Goal: Transaction & Acquisition: Purchase product/service

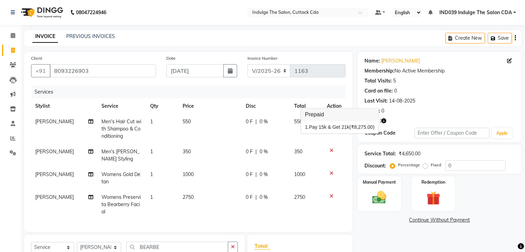
select select "7297"
select select "service"
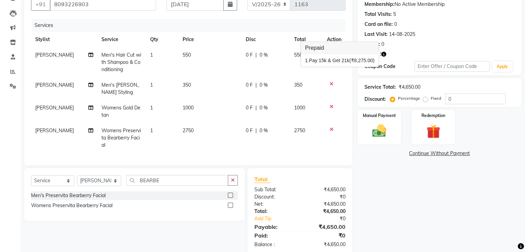
scroll to position [51, 0]
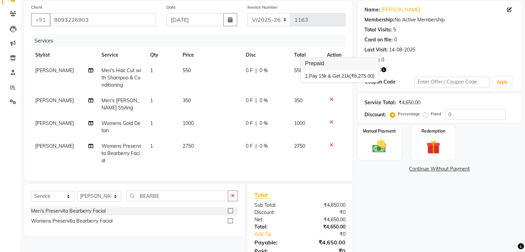
click at [395, 213] on div "Name: Anwesha Pattnaik Membership: No Active Membership Total Visits: 5 Card on…" at bounding box center [442, 136] width 169 height 270
click at [330, 69] on icon at bounding box center [332, 69] width 4 height 5
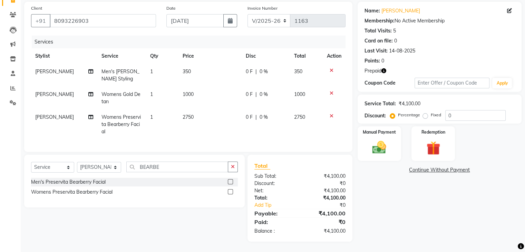
click at [331, 69] on icon at bounding box center [332, 70] width 4 height 5
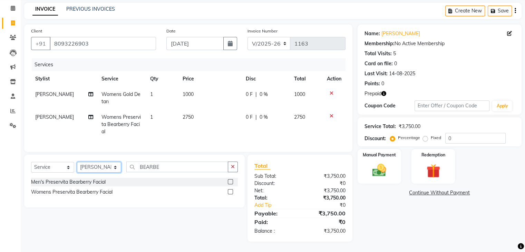
click at [104, 170] on select "Select Stylist Ajay Sethy( Therapist ) GOURAHARI BARIK IND039 Indulge The Salon…" at bounding box center [99, 167] width 44 height 11
select select "87394"
click at [77, 162] on select "Select Stylist Ajay Sethy( Therapist ) GOURAHARI BARIK IND039 Indulge The Salon…" at bounding box center [99, 167] width 44 height 11
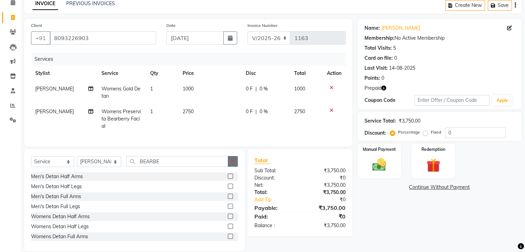
click at [234, 164] on icon "button" at bounding box center [233, 161] width 4 height 5
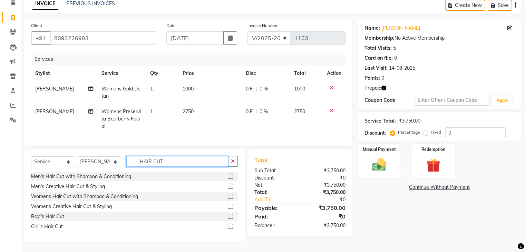
type input "HAIR CUT"
click at [229, 179] on label at bounding box center [230, 176] width 5 height 5
click at [229, 179] on input "checkbox" at bounding box center [230, 176] width 4 height 4
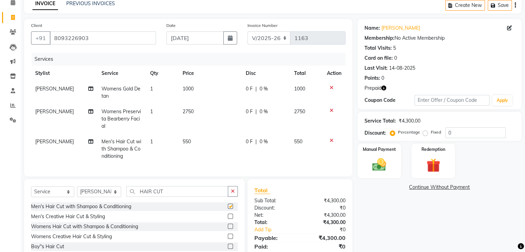
checkbox input "false"
click at [232, 194] on button "button" at bounding box center [233, 191] width 10 height 11
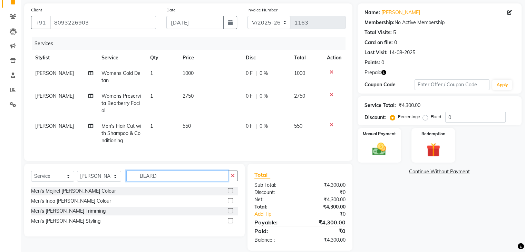
scroll to position [63, 0]
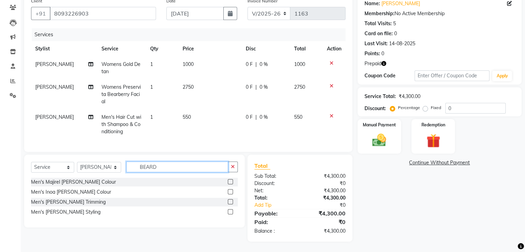
type input "BEARD"
click at [231, 211] on label at bounding box center [230, 211] width 5 height 5
click at [231, 211] on input "checkbox" at bounding box center [230, 212] width 4 height 4
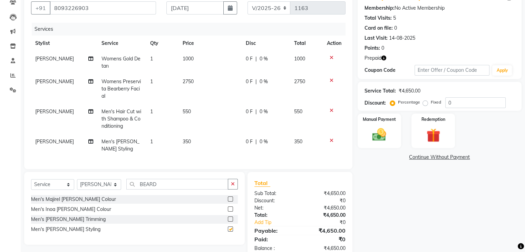
checkbox input "false"
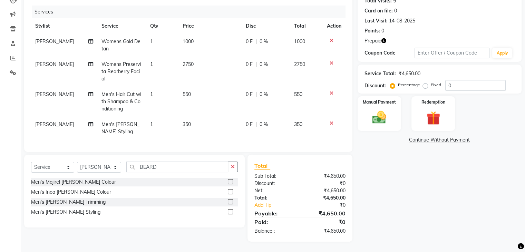
click at [385, 38] on icon "button" at bounding box center [384, 40] width 5 height 5
click at [433, 111] on img at bounding box center [433, 118] width 23 height 18
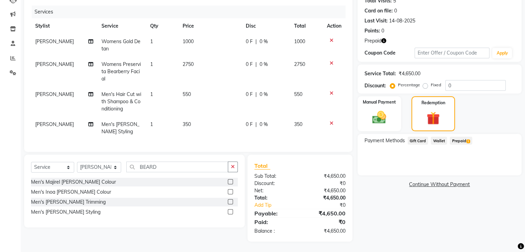
click at [462, 137] on span "Prepaid 1" at bounding box center [461, 141] width 22 height 8
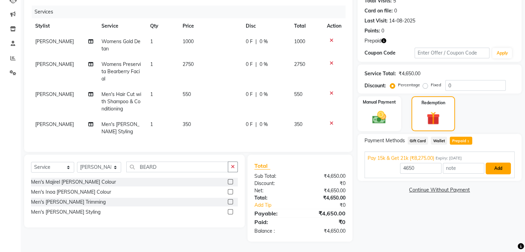
click at [496, 164] on button "Add" at bounding box center [498, 169] width 25 height 12
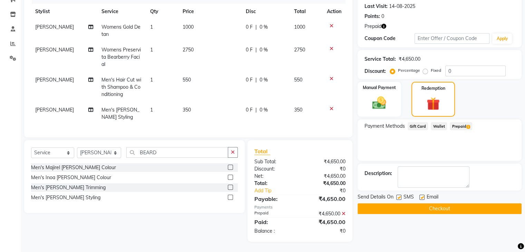
scroll to position [100, 0]
click at [483, 203] on button "Checkout" at bounding box center [440, 208] width 164 height 11
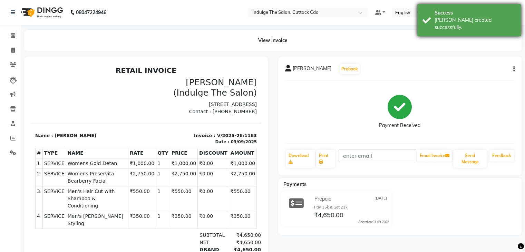
drag, startPoint x: 469, startPoint y: 14, endPoint x: 470, endPoint y: 21, distance: 7.3
click at [470, 14] on div "Success" at bounding box center [475, 12] width 81 height 7
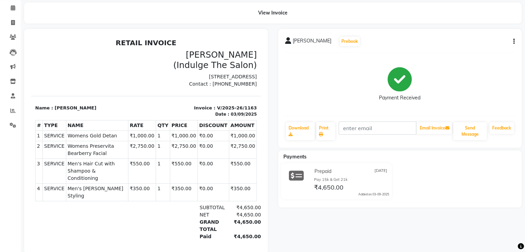
scroll to position [28, 0]
drag, startPoint x: 293, startPoint y: 40, endPoint x: 343, endPoint y: 45, distance: 49.9
click at [343, 45] on div "ANWESHA PATTNAIK Prebook" at bounding box center [322, 41] width 75 height 11
copy span "ANWESHA PATTNAIK"
click at [13, 22] on icon at bounding box center [13, 22] width 4 height 5
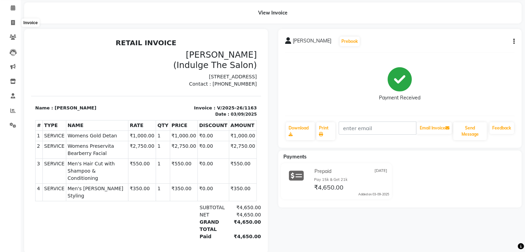
select select "service"
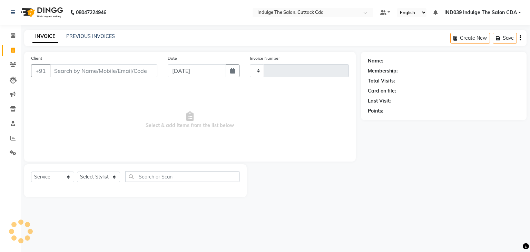
type input "1164"
select select "7297"
click at [75, 69] on input "Client" at bounding box center [104, 70] width 108 height 13
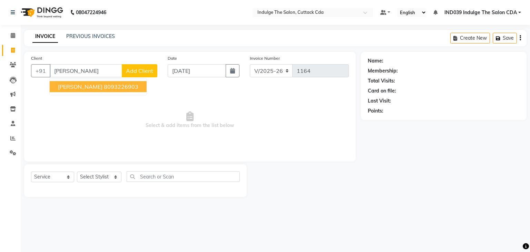
click at [88, 85] on span "ANWESHA PATTNAIK" at bounding box center [80, 86] width 45 height 7
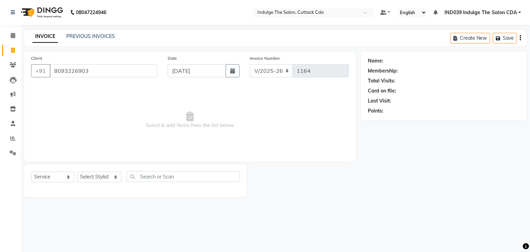
type input "8093226903"
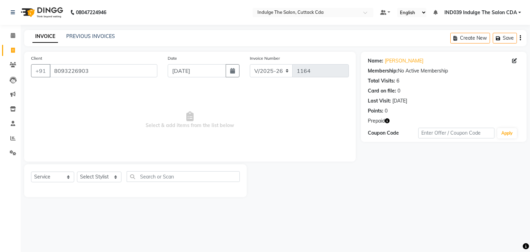
click at [388, 121] on icon "button" at bounding box center [387, 120] width 5 height 5
click at [106, 36] on link "PREVIOUS INVOICES" at bounding box center [90, 36] width 49 height 6
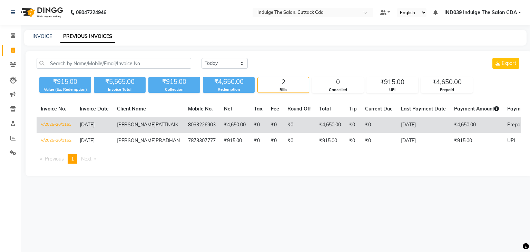
click at [94, 123] on span "03-09-2025" at bounding box center [87, 125] width 15 height 6
click at [65, 123] on td "V/2025-26/1163" at bounding box center [56, 125] width 39 height 16
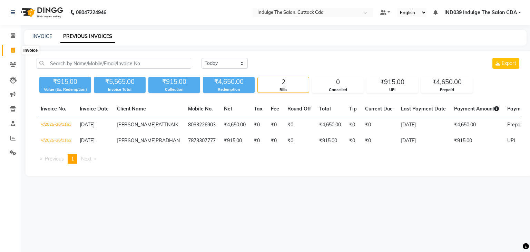
click at [11, 49] on icon at bounding box center [13, 50] width 4 height 5
select select "service"
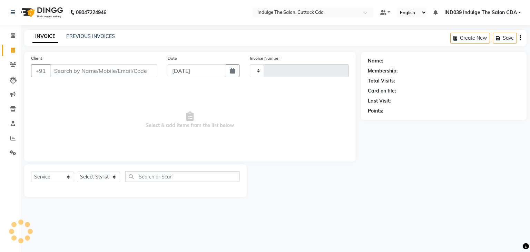
type input "1164"
select select "7297"
click at [95, 73] on input "Client" at bounding box center [104, 70] width 108 height 13
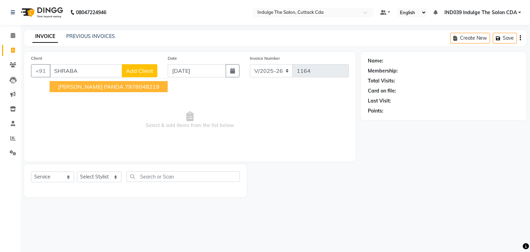
click at [96, 89] on span "SHRABANI PANDA" at bounding box center [91, 86] width 66 height 7
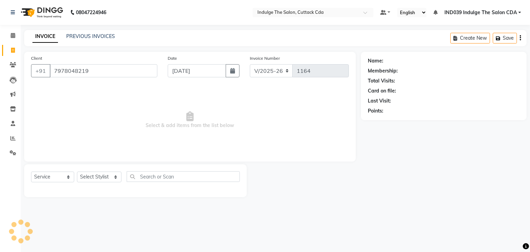
type input "7978048219"
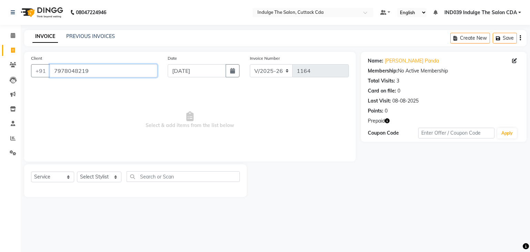
drag, startPoint x: 52, startPoint y: 71, endPoint x: 89, endPoint y: 73, distance: 36.7
click at [89, 73] on input "7978048219" at bounding box center [104, 70] width 108 height 13
click at [84, 35] on link "PREVIOUS INVOICES" at bounding box center [90, 36] width 49 height 6
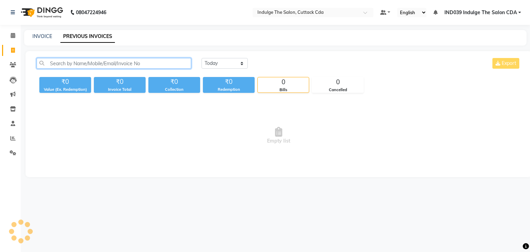
click at [112, 66] on input "text" at bounding box center [114, 63] width 155 height 11
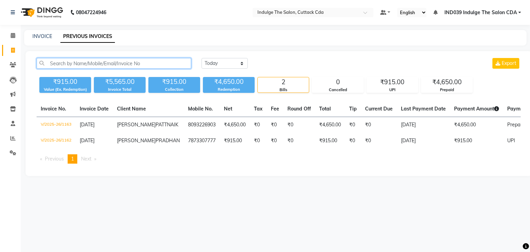
paste input "7978048219"
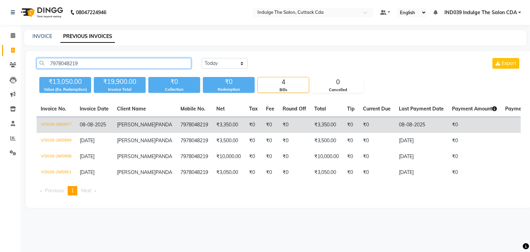
type input "7978048219"
click at [54, 123] on td "V/2025-26/0977" at bounding box center [56, 125] width 39 height 16
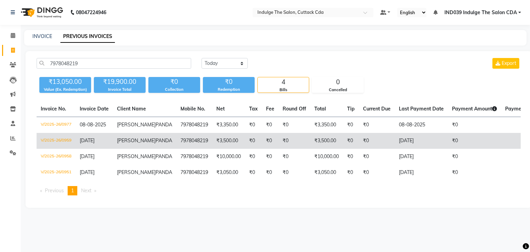
click at [51, 147] on td "V/2025-26/0959" at bounding box center [56, 141] width 39 height 16
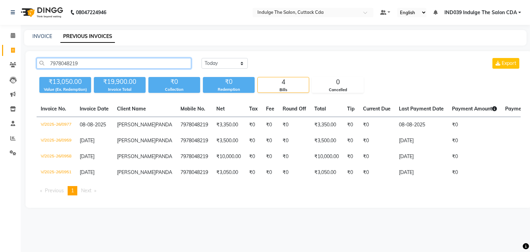
drag, startPoint x: 49, startPoint y: 62, endPoint x: 90, endPoint y: 64, distance: 40.8
click at [90, 64] on input "7978048219" at bounding box center [114, 63] width 155 height 11
click at [10, 48] on span at bounding box center [13, 51] width 12 height 8
select select "service"
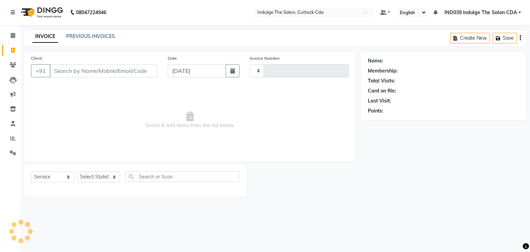
type input "1164"
select select "7297"
click at [128, 72] on input "Client" at bounding box center [104, 70] width 108 height 13
type input "7978048219"
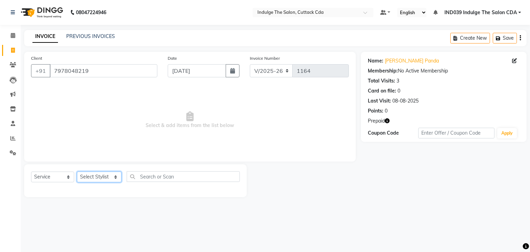
click at [109, 178] on select "Select Stylist Ajay Sethy( Therapist ) GOURAHARI BARIK IND039 Indulge The Salon…" at bounding box center [99, 177] width 45 height 11
select select "63737"
click at [77, 172] on select "Select Stylist Ajay Sethy( Therapist ) GOURAHARI BARIK IND039 Indulge The Salon…" at bounding box center [99, 177] width 45 height 11
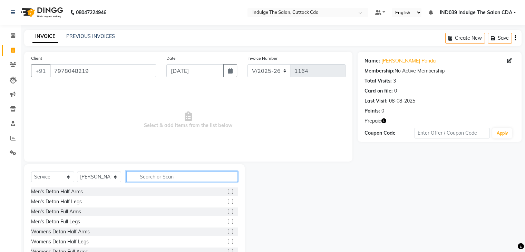
click at [171, 179] on input "text" at bounding box center [181, 176] width 111 height 11
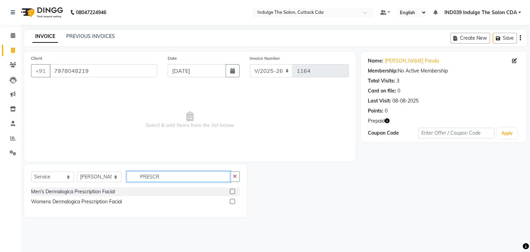
type input "PRESCR"
click at [234, 201] on label at bounding box center [232, 201] width 5 height 5
click at [234, 201] on input "checkbox" at bounding box center [232, 202] width 4 height 4
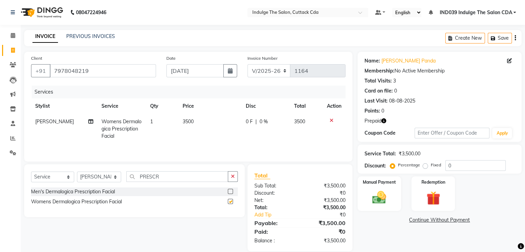
checkbox input "false"
click at [384, 120] on icon "button" at bounding box center [384, 120] width 5 height 5
click at [385, 122] on icon "button" at bounding box center [384, 120] width 5 height 5
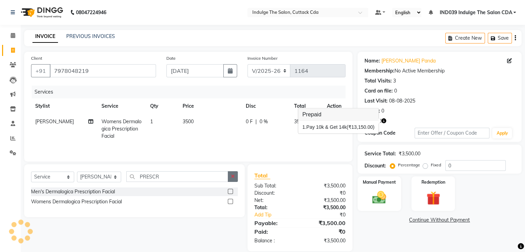
click at [234, 175] on icon "button" at bounding box center [233, 176] width 4 height 5
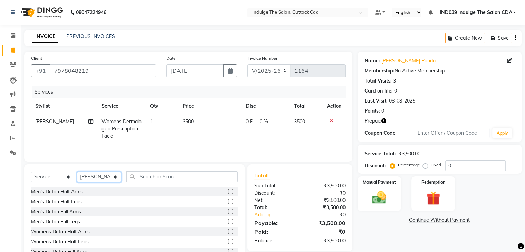
click at [105, 179] on select "Select Stylist Ajay Sethy( Therapist ) GOURAHARI BARIK IND039 Indulge The Salon…" at bounding box center [99, 177] width 44 height 11
select select "87394"
click at [77, 172] on select "Select Stylist Ajay Sethy( Therapist ) GOURAHARI BARIK IND039 Indulge The Salon…" at bounding box center [99, 177] width 44 height 11
click at [152, 177] on input "text" at bounding box center [181, 176] width 111 height 11
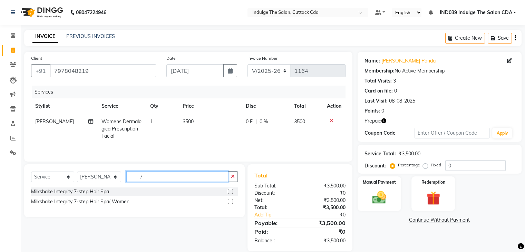
type input "7"
click at [229, 202] on label at bounding box center [230, 201] width 5 height 5
click at [229, 202] on input "checkbox" at bounding box center [230, 202] width 4 height 4
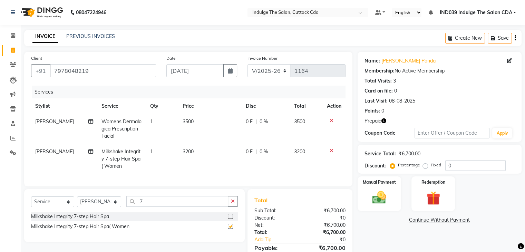
checkbox input "false"
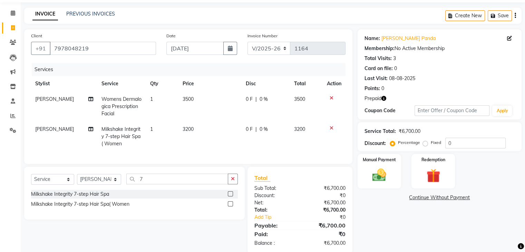
scroll to position [35, 0]
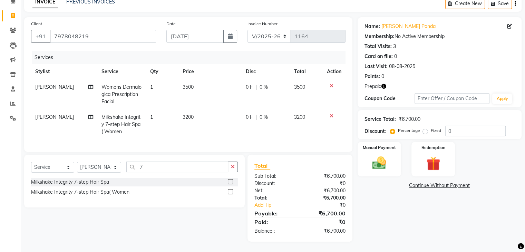
click at [383, 86] on icon "button" at bounding box center [384, 86] width 5 height 5
click at [385, 86] on icon "button" at bounding box center [384, 86] width 5 height 5
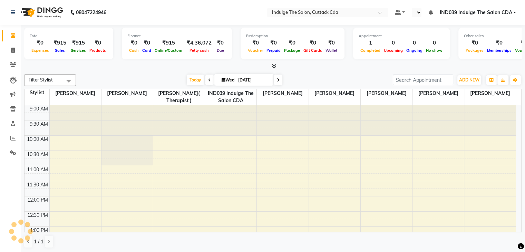
select select "en"
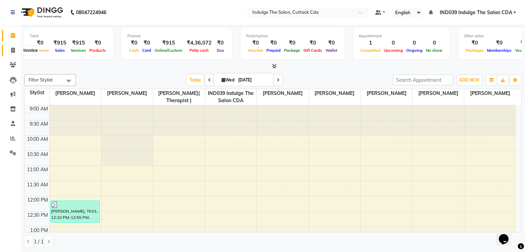
click at [12, 50] on icon at bounding box center [13, 50] width 4 height 5
select select "service"
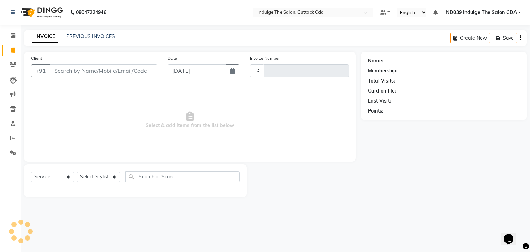
type input "1163"
select select "7297"
click at [77, 36] on link "PREVIOUS INVOICES" at bounding box center [90, 36] width 49 height 6
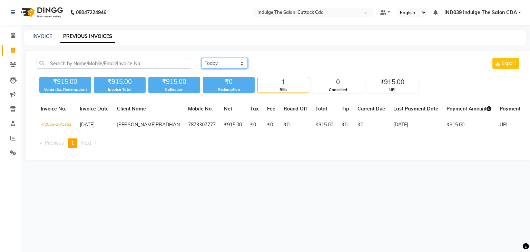
click at [232, 61] on select "Today Yesterday Custom Range" at bounding box center [225, 63] width 46 height 11
select select "range"
click at [202, 58] on select "Today Yesterday Custom Range" at bounding box center [225, 63] width 46 height 11
click at [279, 65] on input "03-09-2025" at bounding box center [281, 64] width 48 height 10
select select "9"
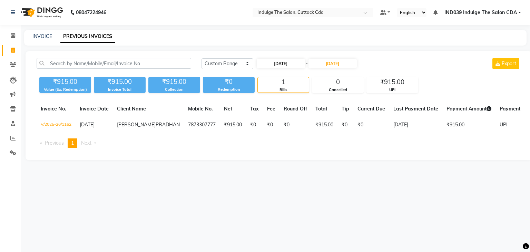
select select "2025"
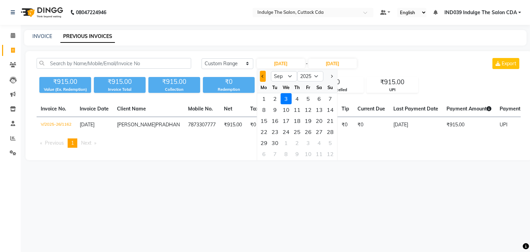
click at [264, 76] on span "Previous month" at bounding box center [263, 76] width 3 height 3
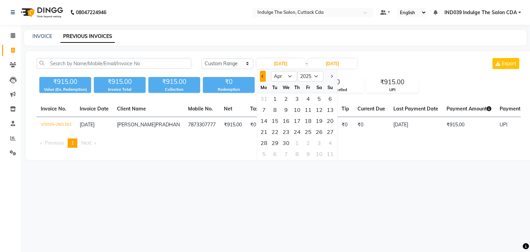
click at [264, 76] on span "Previous month" at bounding box center [263, 76] width 3 height 3
click at [263, 77] on span "Previous month" at bounding box center [263, 76] width 3 height 3
select select "12"
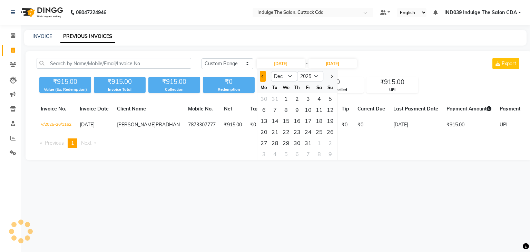
select select "2024"
click at [330, 98] on div "1" at bounding box center [330, 98] width 11 height 11
type input "01-12-2024"
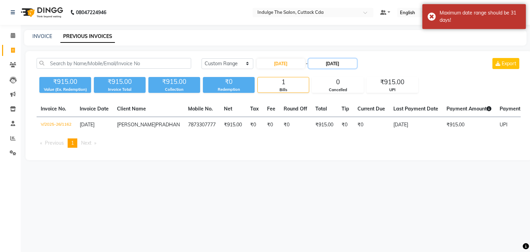
click at [330, 62] on input "03-09-2025" at bounding box center [333, 64] width 48 height 10
select select "9"
select select "2025"
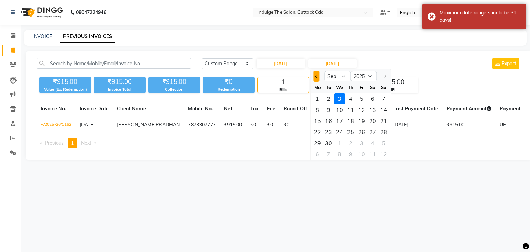
click at [317, 80] on button "Previous month" at bounding box center [317, 76] width 6 height 11
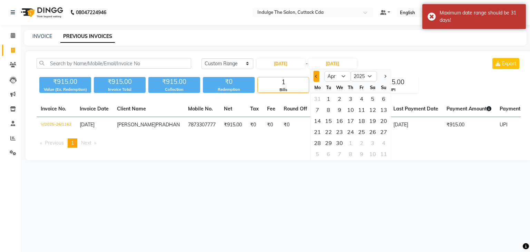
click at [317, 80] on button "Previous month" at bounding box center [317, 76] width 6 height 11
select select "12"
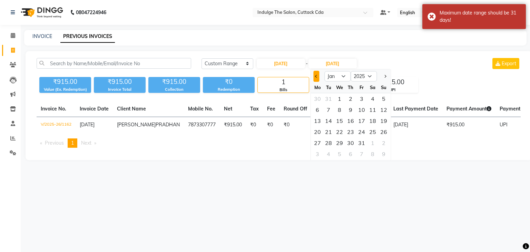
select select "2024"
click at [330, 152] on div "31" at bounding box center [328, 153] width 11 height 11
type input "31-12-2024"
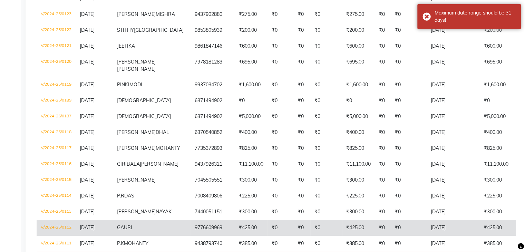
scroll to position [380, 0]
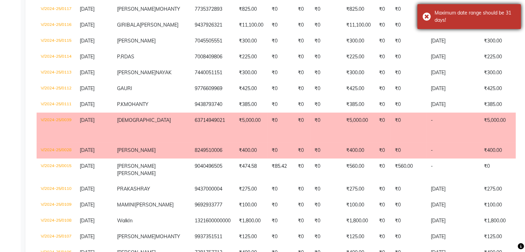
click at [471, 18] on div "Maximum date range should be 31 days!" at bounding box center [475, 16] width 81 height 15
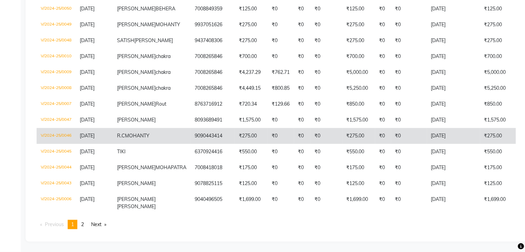
scroll to position [1859, 0]
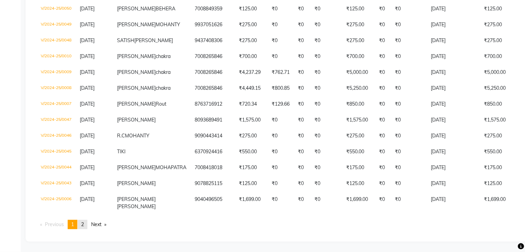
click at [82, 224] on link "page 2" at bounding box center [83, 224] width 10 height 9
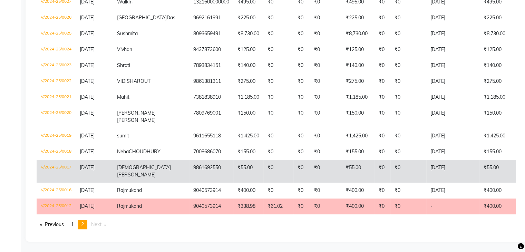
scroll to position [510, 0]
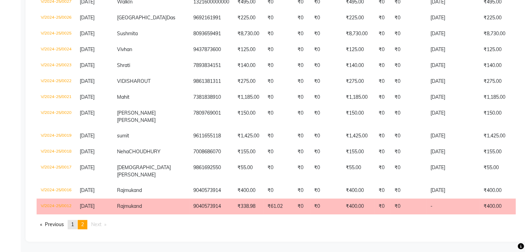
click at [73, 226] on span "1" at bounding box center [72, 224] width 3 height 6
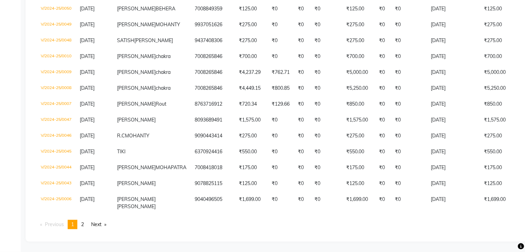
scroll to position [1859, 0]
click at [84, 223] on span "2" at bounding box center [82, 224] width 3 height 6
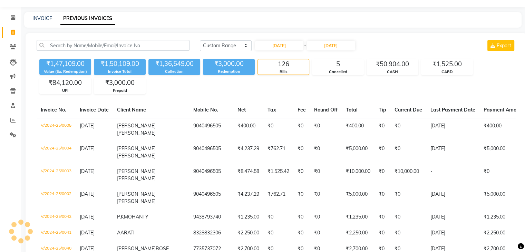
scroll to position [35, 0]
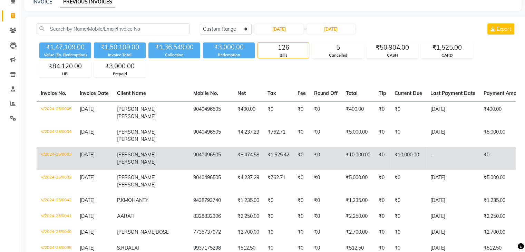
click at [62, 153] on td "V/2024-25/0003" at bounding box center [56, 158] width 39 height 23
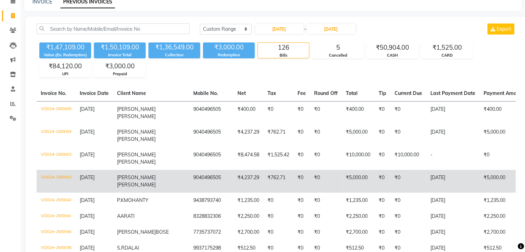
click at [62, 174] on td "V/2024-25/0002" at bounding box center [56, 181] width 39 height 23
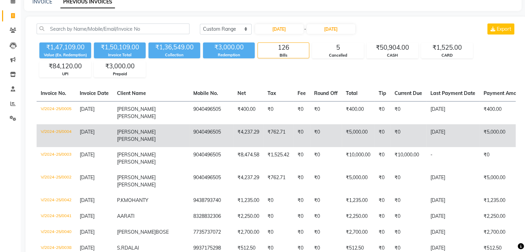
click at [62, 131] on td "V/2024-25/0004" at bounding box center [56, 135] width 39 height 23
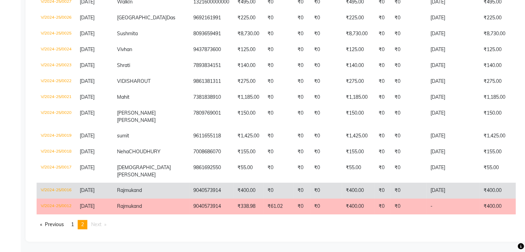
scroll to position [510, 0]
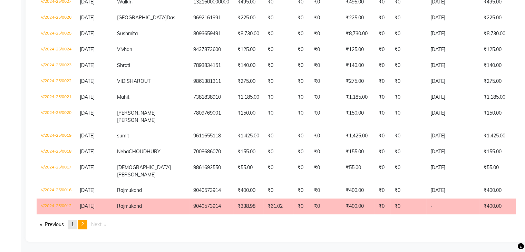
click at [71, 225] on link "page 1" at bounding box center [73, 224] width 10 height 9
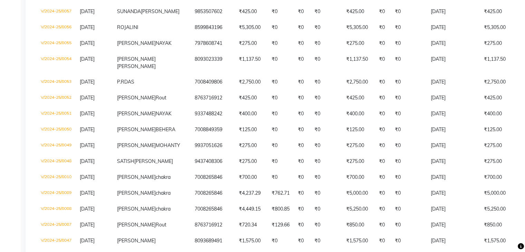
scroll to position [1445, 0]
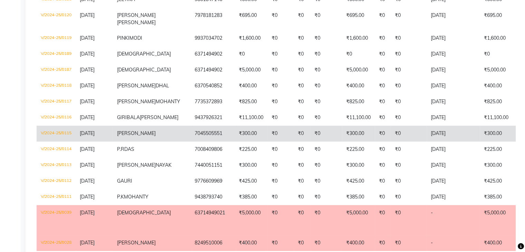
scroll to position [271, 0]
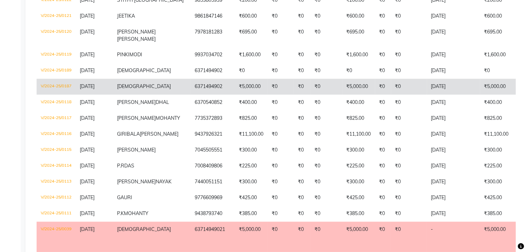
click at [65, 95] on td "V/2024-25/0187" at bounding box center [56, 87] width 39 height 16
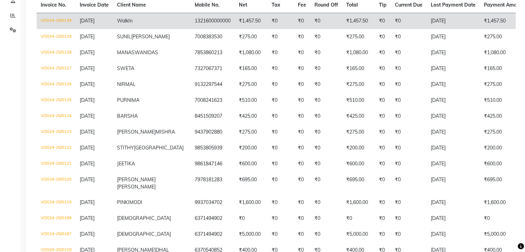
scroll to position [0, 0]
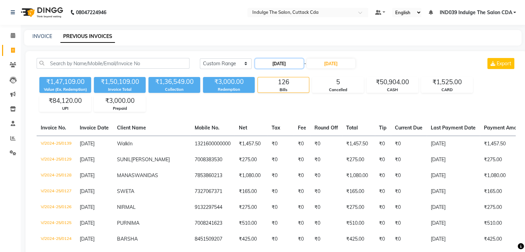
click at [279, 64] on input "01-12-2024" at bounding box center [279, 64] width 48 height 10
select select "12"
select select "2024"
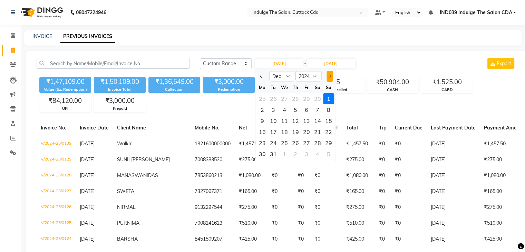
click at [331, 78] on button "Next month" at bounding box center [330, 76] width 6 height 11
select select "1"
select select "2025"
click at [284, 100] on div "1" at bounding box center [284, 98] width 11 height 11
type input "01-01-2025"
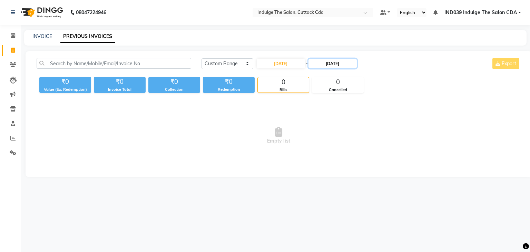
click at [331, 64] on input "31-12-2024" at bounding box center [333, 64] width 48 height 10
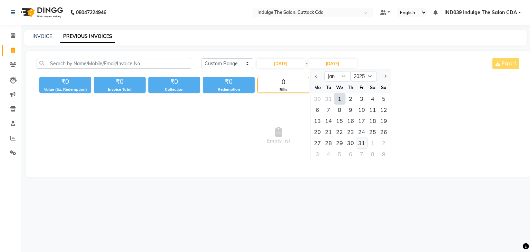
click at [360, 142] on div "31" at bounding box center [361, 142] width 11 height 11
type input "31-01-2025"
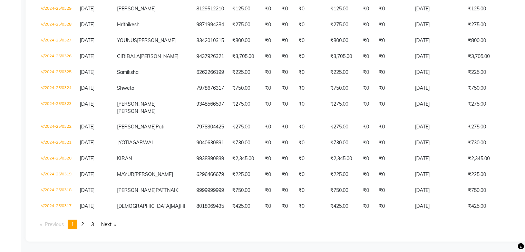
scroll to position [1843, 0]
click at [93, 224] on link "page 3" at bounding box center [93, 224] width 10 height 9
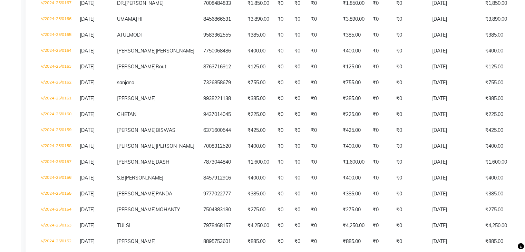
scroll to position [852, 0]
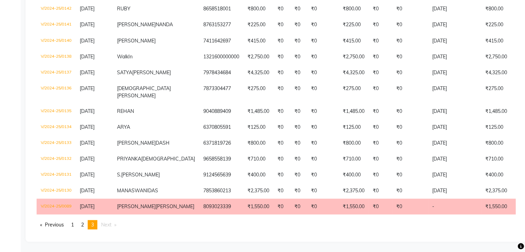
scroll to position [1578, 0]
click at [84, 224] on span "2" at bounding box center [82, 224] width 3 height 6
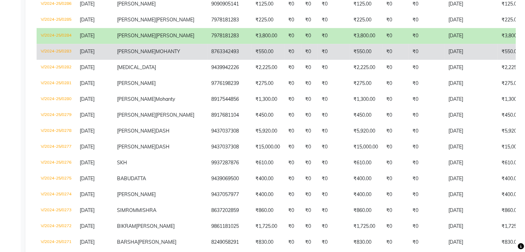
scroll to position [627, 0]
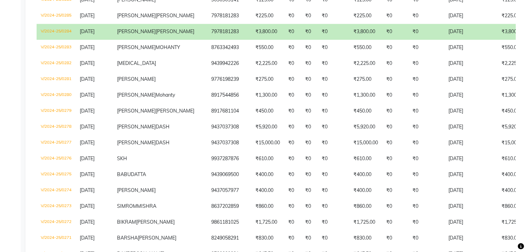
click at [55, 40] on td "V/2024-25/0284" at bounding box center [56, 32] width 39 height 16
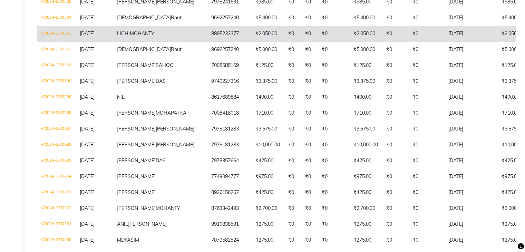
scroll to position [282, 0]
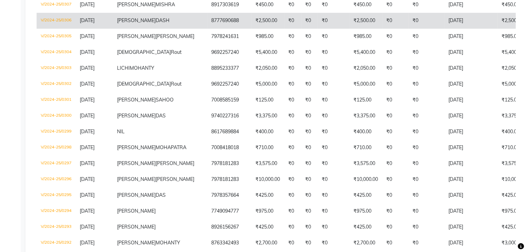
click at [59, 29] on td "V/2024-25/0306" at bounding box center [56, 21] width 39 height 16
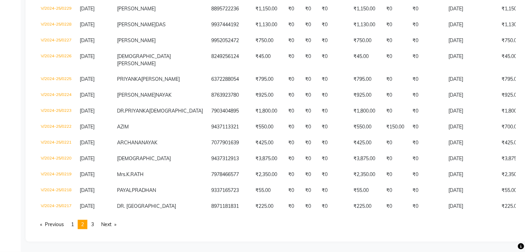
scroll to position [1905, 0]
click at [72, 223] on link "page 1" at bounding box center [73, 224] width 10 height 9
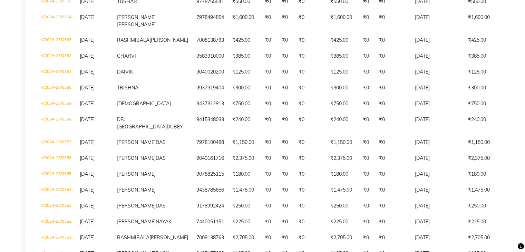
scroll to position [945, 0]
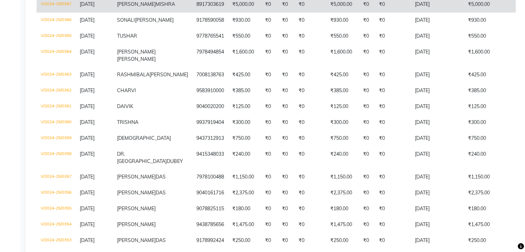
click at [59, 12] on td "V/2024-25/0367" at bounding box center [56, 5] width 39 height 16
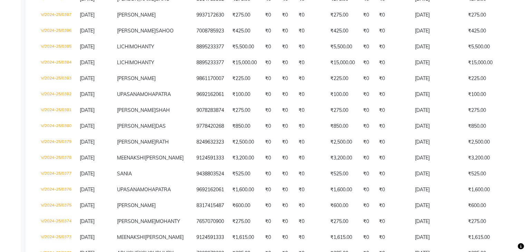
scroll to position [600, 0]
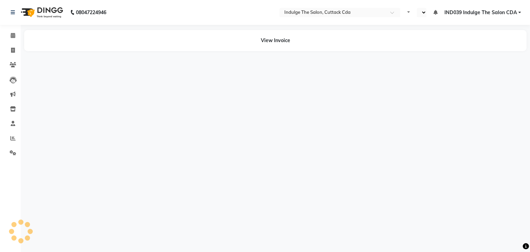
select select "en"
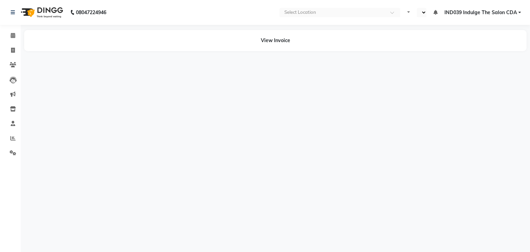
select select "en"
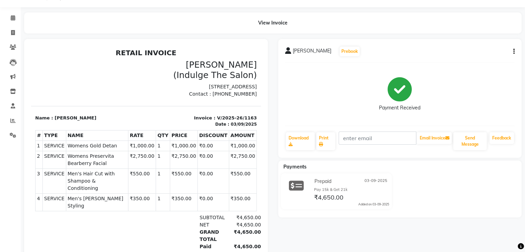
scroll to position [35, 0]
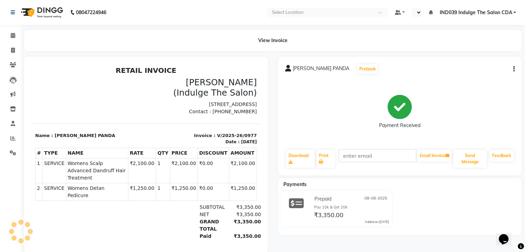
select select "en"
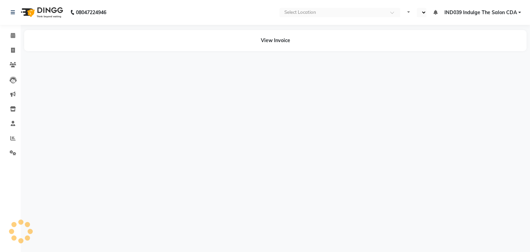
select select "en"
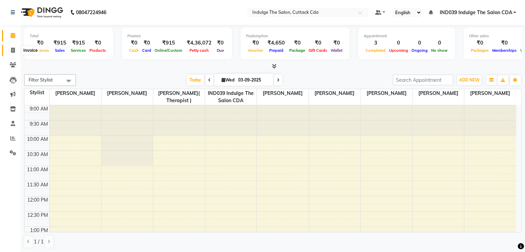
click at [11, 50] on icon at bounding box center [13, 50] width 4 height 5
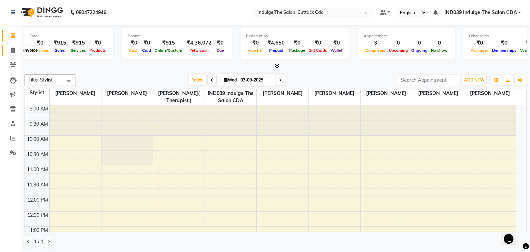
select select "service"
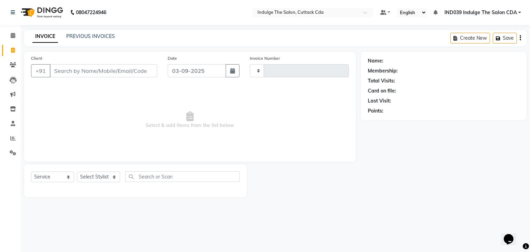
type input "1164"
select select "7297"
click at [12, 138] on icon at bounding box center [12, 138] width 5 height 5
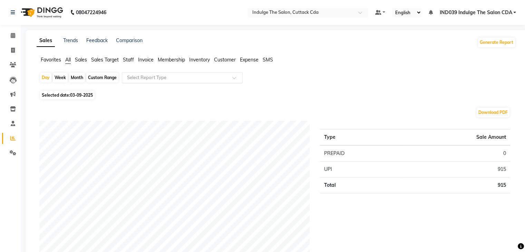
click at [146, 76] on input "text" at bounding box center [175, 77] width 99 height 7
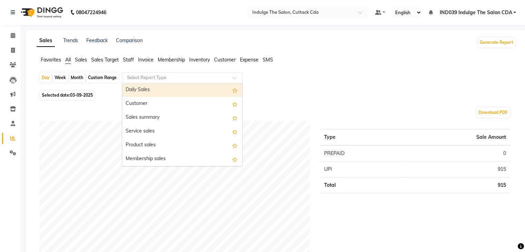
click at [161, 89] on div "Daily Sales" at bounding box center [182, 90] width 120 height 14
select select "full_report"
select select "csv"
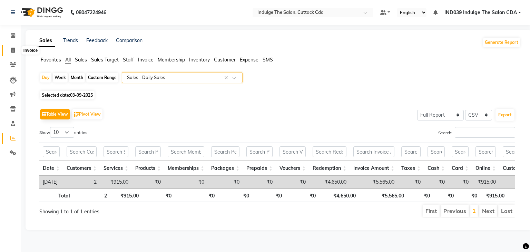
click at [12, 52] on icon at bounding box center [13, 50] width 4 height 5
select select "service"
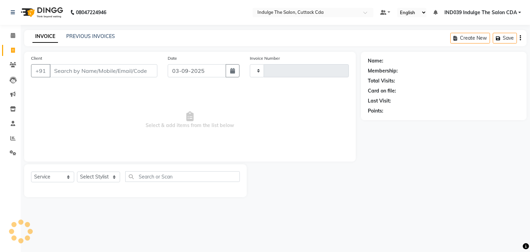
type input "1164"
select select "7297"
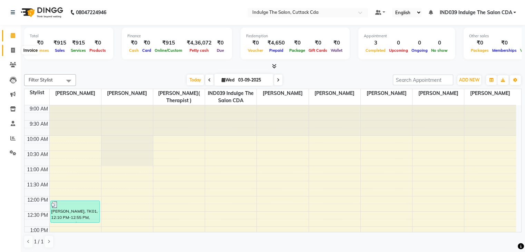
click at [12, 49] on icon at bounding box center [13, 50] width 4 height 5
select select "service"
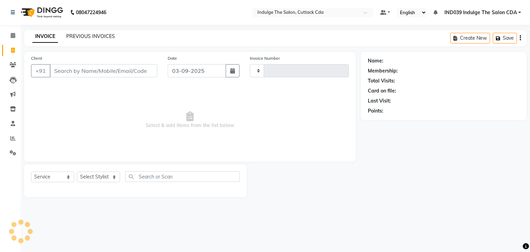
type input "1164"
select select "7297"
click at [94, 33] on link "PREVIOUS INVOICES" at bounding box center [90, 36] width 49 height 6
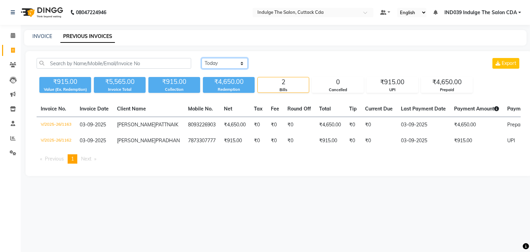
click at [224, 64] on select "[DATE] [DATE] Custom Range" at bounding box center [225, 63] width 46 height 11
select select "range"
click at [202, 58] on select "[DATE] [DATE] Custom Range" at bounding box center [225, 63] width 46 height 11
click at [282, 60] on input "03-09-2025" at bounding box center [281, 64] width 48 height 10
select select "9"
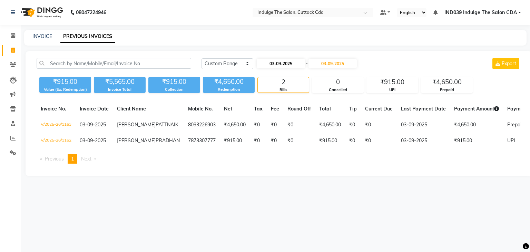
select select "2025"
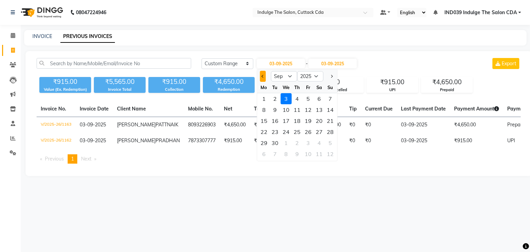
click at [261, 77] on button "Previous month" at bounding box center [263, 76] width 6 height 11
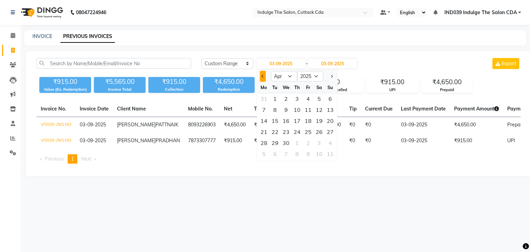
click at [261, 77] on button "Previous month" at bounding box center [263, 76] width 6 height 11
select select "1"
click at [284, 97] on div "1" at bounding box center [286, 98] width 11 height 11
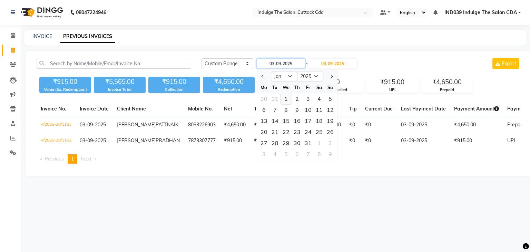
type input "[DATE]"
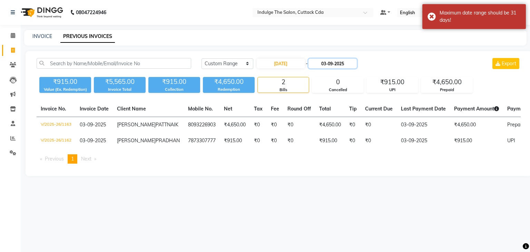
click at [334, 62] on input "03-09-2025" at bounding box center [333, 64] width 48 height 10
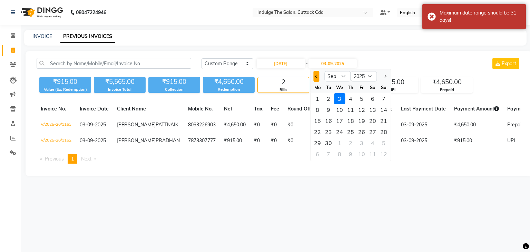
click at [316, 77] on span "Previous month" at bounding box center [316, 76] width 3 height 3
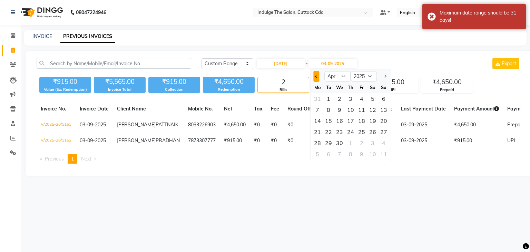
click at [316, 77] on span "Previous month" at bounding box center [316, 76] width 3 height 3
select select "1"
click at [364, 143] on div "31" at bounding box center [361, 142] width 11 height 11
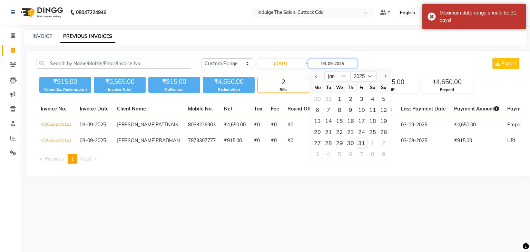
type input "31-01-2025"
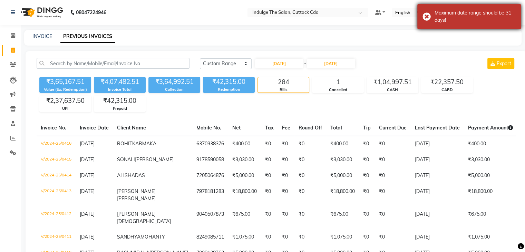
click at [455, 18] on div "Maximum date range should be 31 days!" at bounding box center [475, 16] width 81 height 15
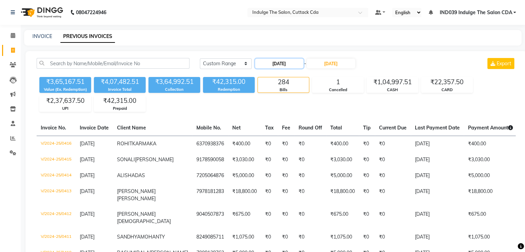
click at [279, 64] on input "01-01-2025" at bounding box center [279, 64] width 48 height 10
select select "2025"
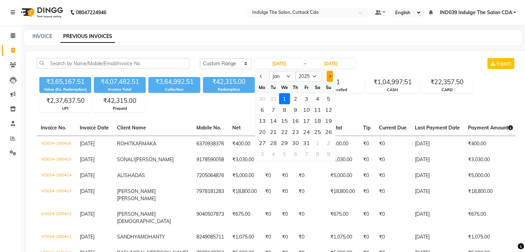
click at [327, 76] on button "Next month" at bounding box center [330, 76] width 6 height 11
select select "2"
click at [317, 98] on div "1" at bounding box center [317, 98] width 11 height 11
type input "01-02-2025"
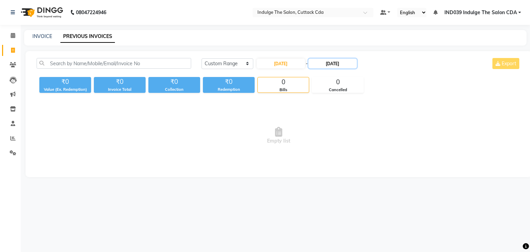
click at [338, 63] on input "31-01-2025" at bounding box center [333, 64] width 48 height 10
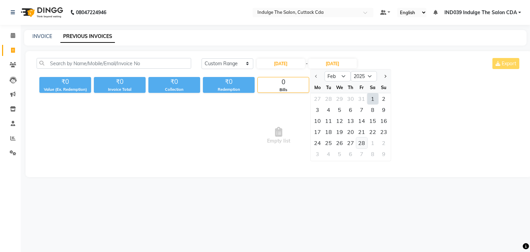
click at [362, 141] on div "28" at bounding box center [361, 142] width 11 height 11
type input "28-02-2025"
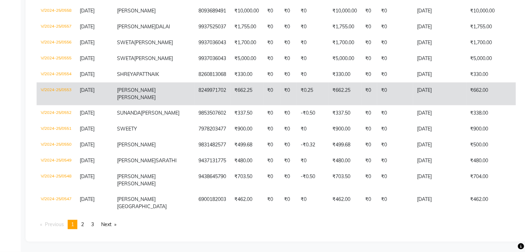
scroll to position [1870, 0]
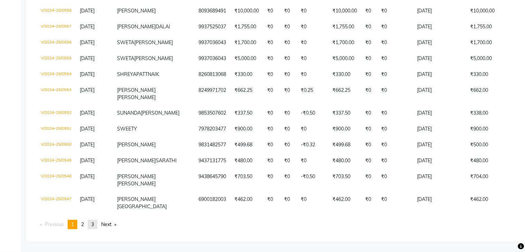
click at [94, 224] on span "3" at bounding box center [92, 224] width 3 height 6
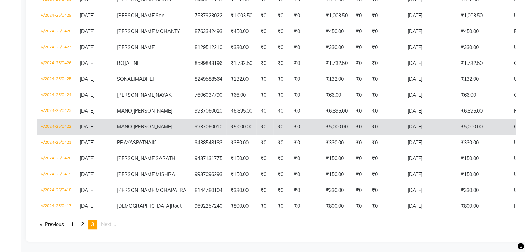
scroll to position [514, 0]
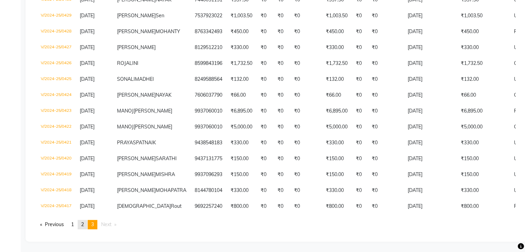
click at [83, 225] on span "2" at bounding box center [82, 224] width 3 height 6
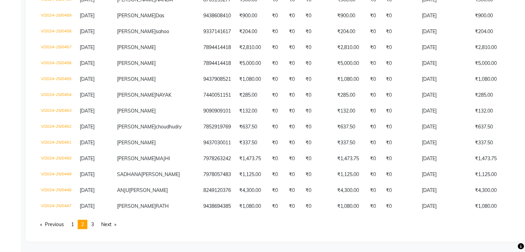
scroll to position [1850, 0]
click at [74, 223] on span "1" at bounding box center [72, 224] width 3 height 6
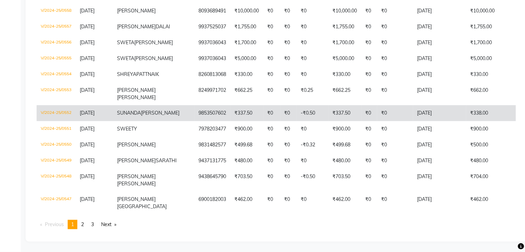
scroll to position [1870, 0]
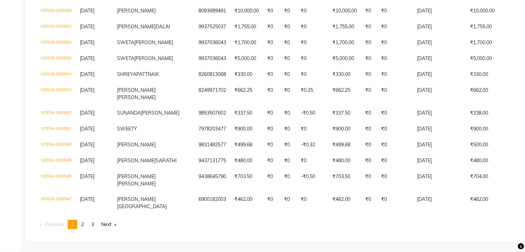
click at [73, 223] on span "1" at bounding box center [72, 224] width 3 height 6
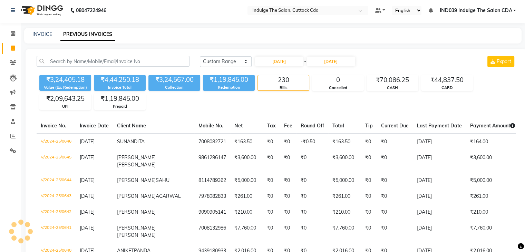
scroll to position [0, 0]
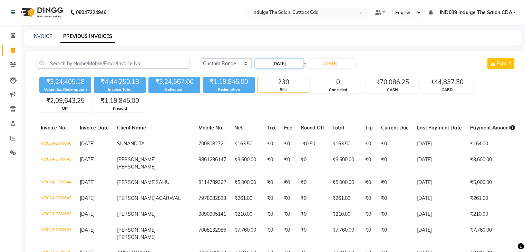
click at [279, 65] on input "01-02-2025" at bounding box center [279, 64] width 48 height 10
select select "2"
select select "2025"
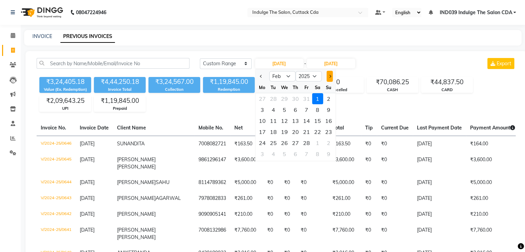
click at [332, 76] on button "Next month" at bounding box center [330, 76] width 6 height 11
select select "3"
click at [319, 98] on div "1" at bounding box center [317, 98] width 11 height 11
type input "01-03-2025"
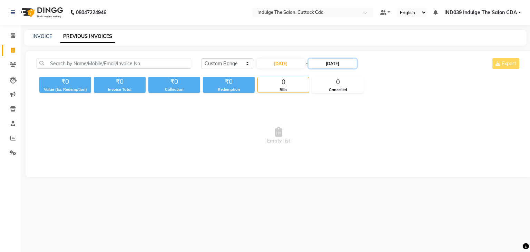
click at [334, 65] on input "28-02-2025" at bounding box center [333, 64] width 48 height 10
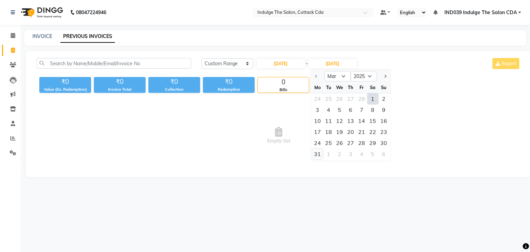
click at [316, 155] on div "31" at bounding box center [317, 153] width 11 height 11
type input "31-03-2025"
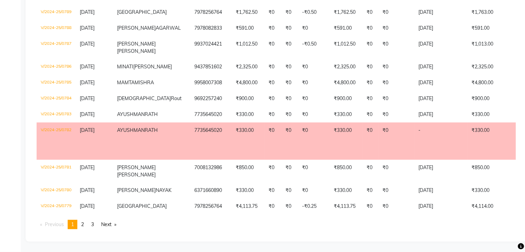
scroll to position [1823, 0]
click at [94, 224] on span "3" at bounding box center [92, 224] width 3 height 6
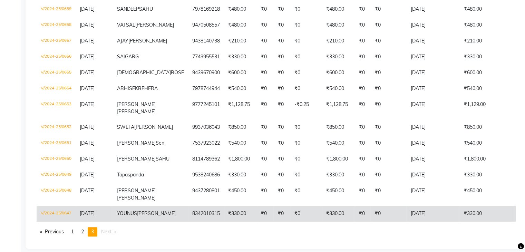
scroll to position [505, 0]
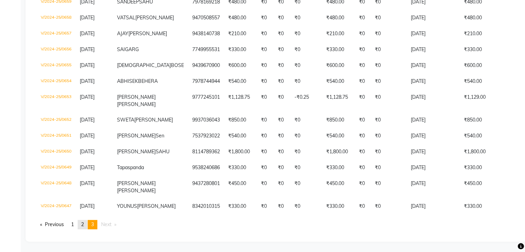
click at [84, 224] on span "2" at bounding box center [82, 224] width 3 height 6
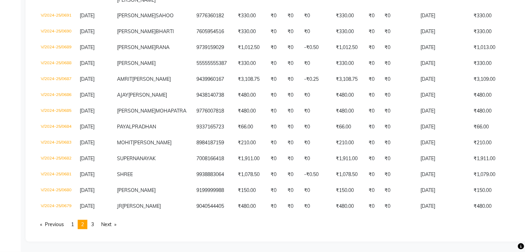
scroll to position [1864, 0]
click at [72, 223] on link "page 1" at bounding box center [73, 224] width 10 height 9
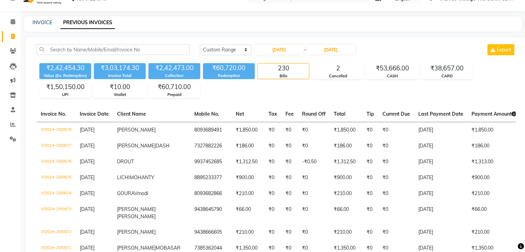
scroll to position [0, 0]
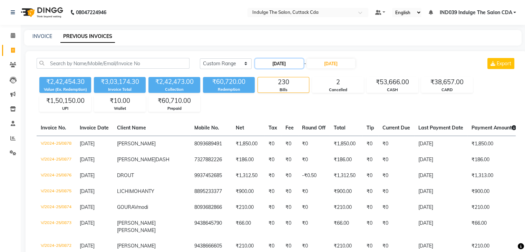
click at [275, 61] on input "01-03-2025" at bounding box center [279, 64] width 48 height 10
select select "3"
select select "2025"
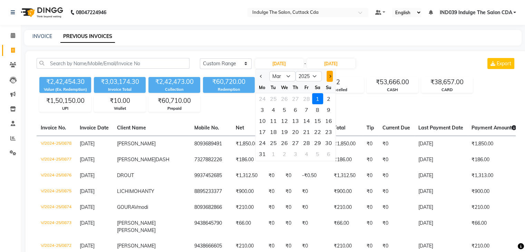
click at [327, 76] on button "Next month" at bounding box center [330, 76] width 6 height 11
select select "4"
click at [273, 98] on div "1" at bounding box center [273, 98] width 11 height 11
type input "01-04-2025"
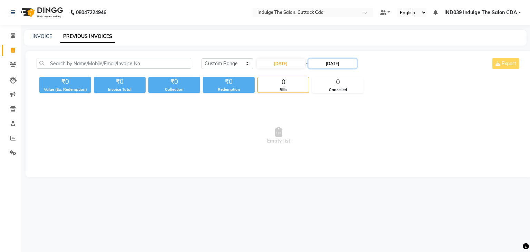
click at [331, 64] on input "31-03-2025" at bounding box center [333, 64] width 48 height 10
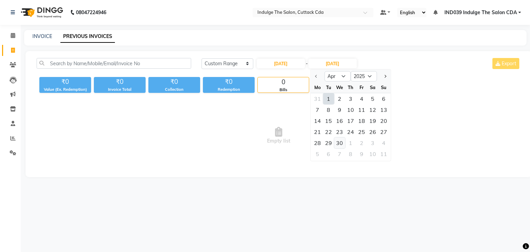
click at [340, 142] on div "30" at bounding box center [339, 142] width 11 height 11
type input "30-04-2025"
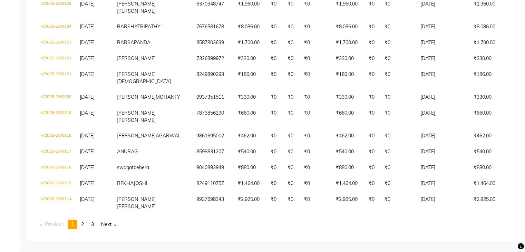
scroll to position [1836, 0]
click at [94, 224] on span "3" at bounding box center [92, 224] width 3 height 6
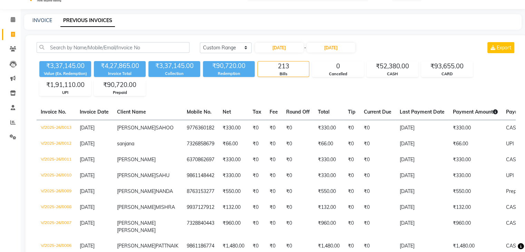
scroll to position [189, 0]
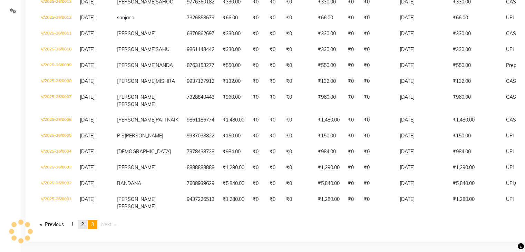
click at [83, 224] on span "2" at bounding box center [82, 224] width 3 height 6
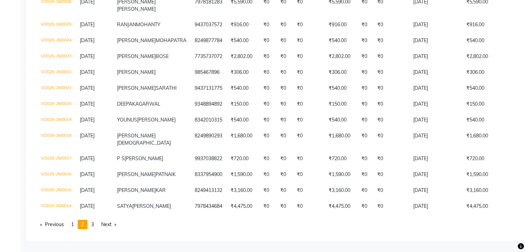
scroll to position [1864, 0]
click at [72, 224] on span "1" at bounding box center [72, 224] width 3 height 6
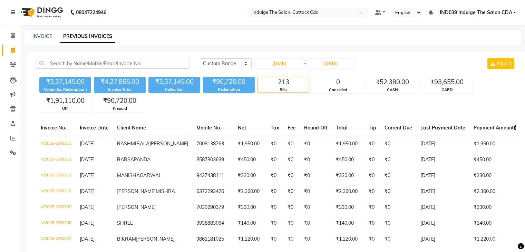
scroll to position [0, 0]
click at [279, 64] on input "01-04-2025" at bounding box center [279, 64] width 48 height 10
select select "4"
select select "2025"
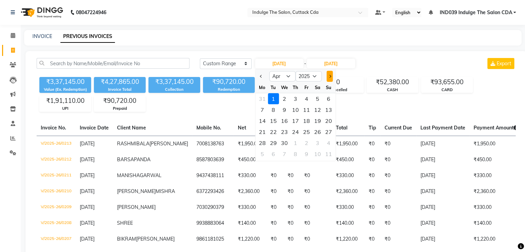
click at [330, 76] on span "Next month" at bounding box center [329, 76] width 3 height 3
select select "5"
click at [295, 97] on div "1" at bounding box center [295, 98] width 11 height 11
type input "01-05-2025"
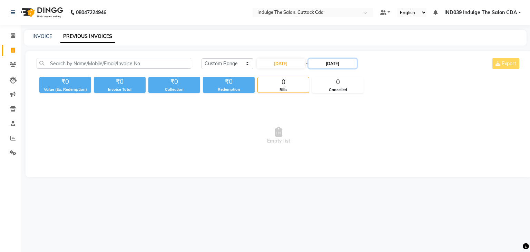
click at [336, 65] on input "30-04-2025" at bounding box center [333, 64] width 48 height 10
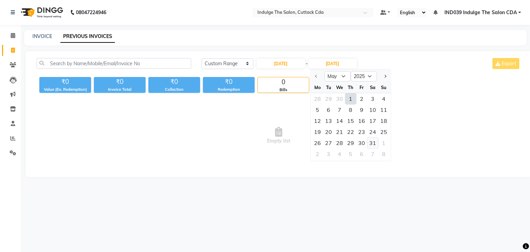
click at [373, 141] on div "31" at bounding box center [372, 142] width 11 height 11
type input "31-05-2025"
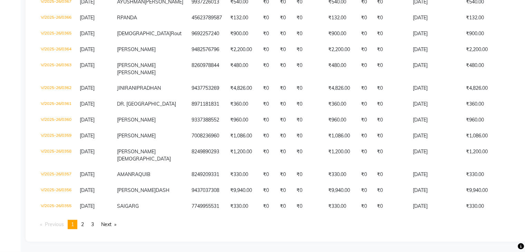
scroll to position [1836, 0]
click at [94, 223] on span "3" at bounding box center [92, 224] width 3 height 6
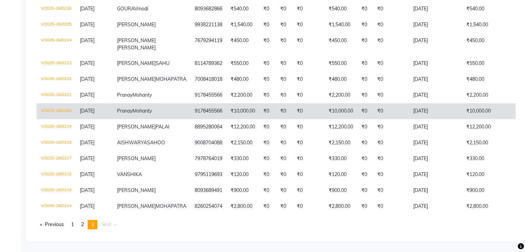
scroll to position [663, 0]
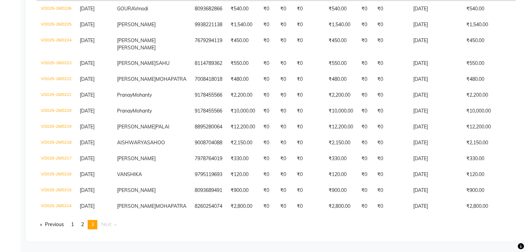
click at [84, 224] on span "2" at bounding box center [82, 224] width 3 height 6
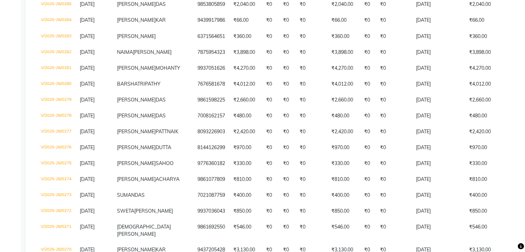
scroll to position [1250, 0]
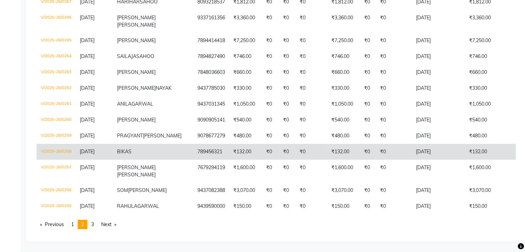
scroll to position [1836, 0]
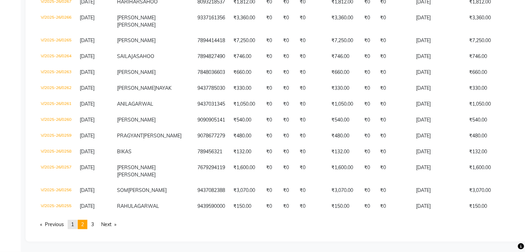
click at [74, 224] on span "1" at bounding box center [72, 224] width 3 height 6
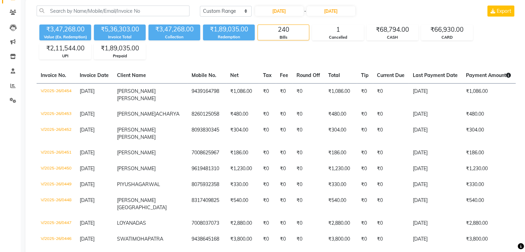
scroll to position [0, 0]
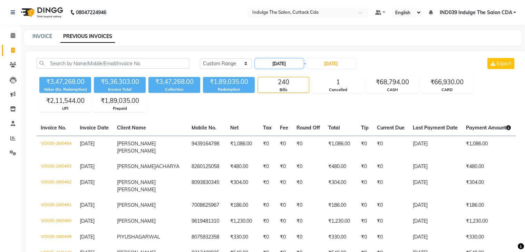
click at [280, 65] on input "01-05-2025" at bounding box center [279, 64] width 48 height 10
select select "5"
select select "2025"
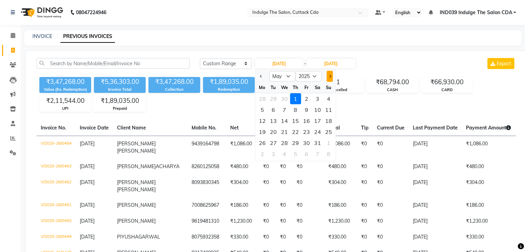
click at [329, 76] on span "Next month" at bounding box center [329, 76] width 3 height 3
select select "6"
click at [326, 99] on div "1" at bounding box center [328, 98] width 11 height 11
type input "01-06-2025"
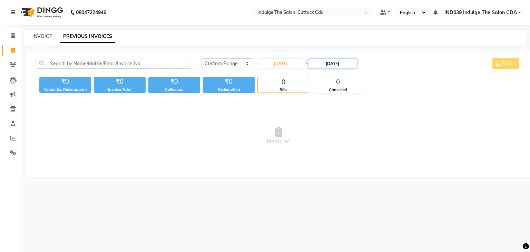
click at [334, 62] on input "31-05-2025" at bounding box center [333, 64] width 48 height 10
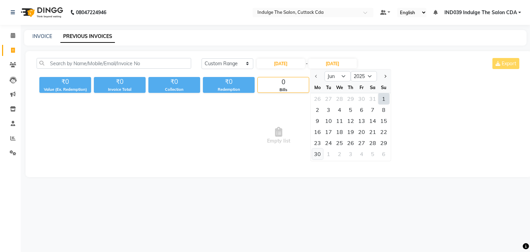
click at [317, 153] on div "30" at bounding box center [317, 153] width 11 height 11
type input "30-06-2025"
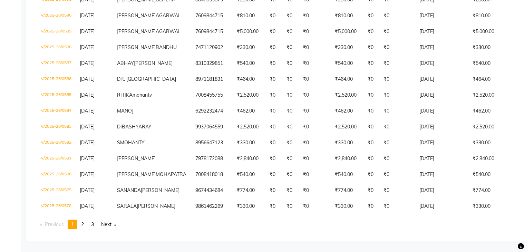
scroll to position [1850, 0]
click at [96, 224] on link "page 3" at bounding box center [93, 224] width 10 height 9
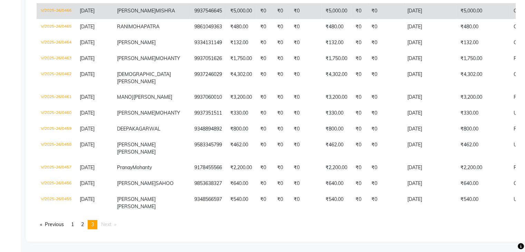
scroll to position [431, 0]
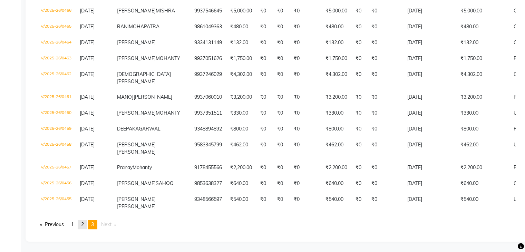
click at [84, 224] on span "2" at bounding box center [82, 224] width 3 height 6
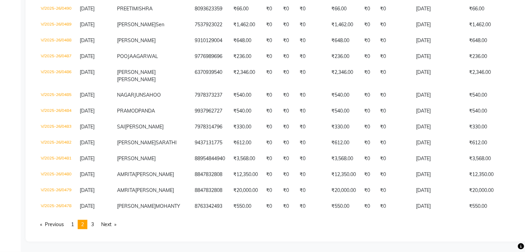
scroll to position [1850, 0]
click at [74, 223] on span "1" at bounding box center [72, 224] width 3 height 6
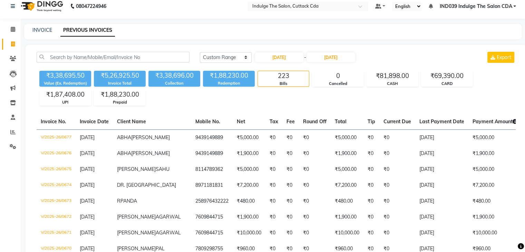
scroll to position [0, 0]
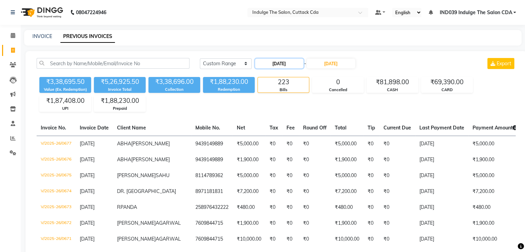
click at [277, 64] on input "01-06-2025" at bounding box center [279, 64] width 48 height 10
select select "6"
select select "2025"
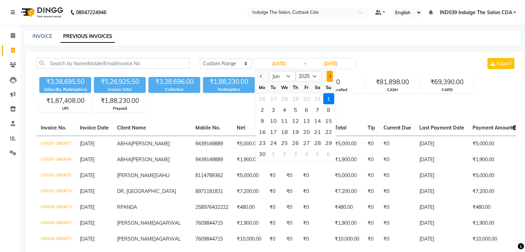
click at [330, 76] on span "Next month" at bounding box center [329, 76] width 3 height 3
select select "7"
click at [272, 99] on div "1" at bounding box center [273, 98] width 11 height 11
type input "01-07-2025"
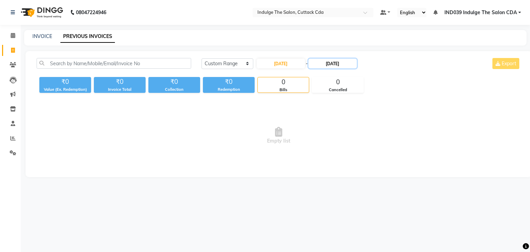
click at [334, 62] on input "30-06-2025" at bounding box center [333, 64] width 48 height 10
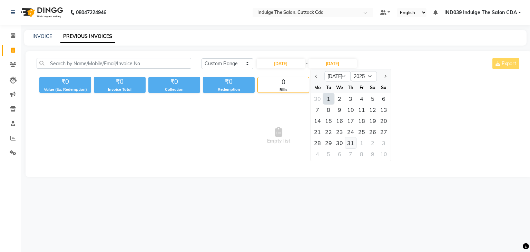
click at [350, 141] on div "31" at bounding box center [350, 142] width 11 height 11
type input "31-07-2025"
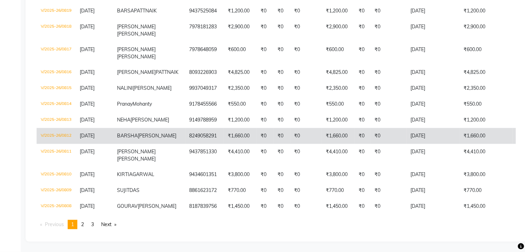
scroll to position [1870, 0]
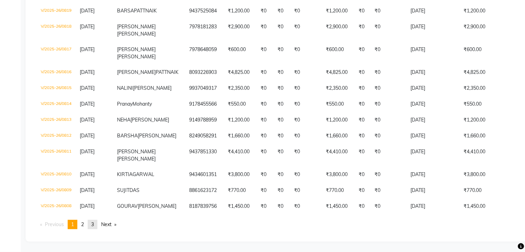
click at [93, 223] on span "3" at bounding box center [92, 224] width 3 height 6
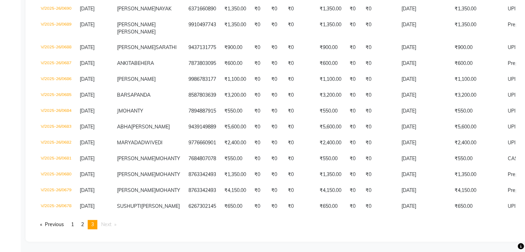
scroll to position [542, 0]
click at [83, 223] on span "2" at bounding box center [82, 224] width 3 height 6
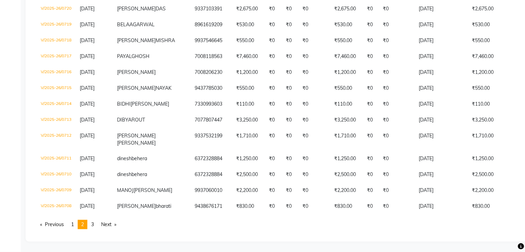
scroll to position [2001, 0]
click at [94, 223] on span "3" at bounding box center [92, 224] width 3 height 6
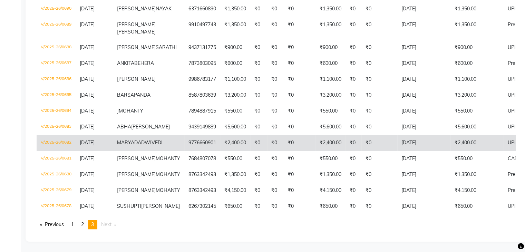
scroll to position [542, 0]
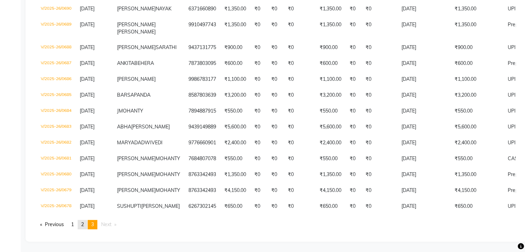
click at [80, 224] on link "page 2" at bounding box center [83, 224] width 10 height 9
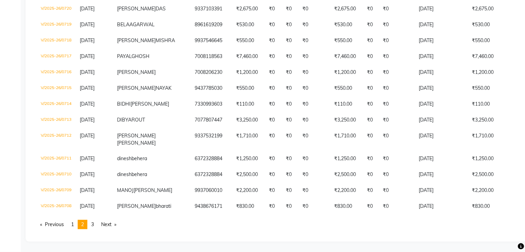
scroll to position [2001, 0]
click at [71, 224] on link "page 1" at bounding box center [73, 224] width 10 height 9
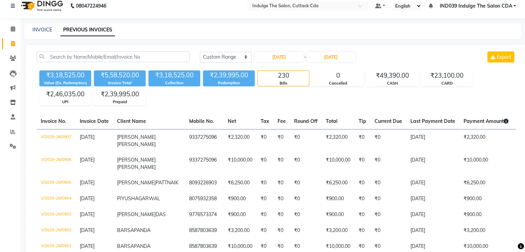
scroll to position [6, 0]
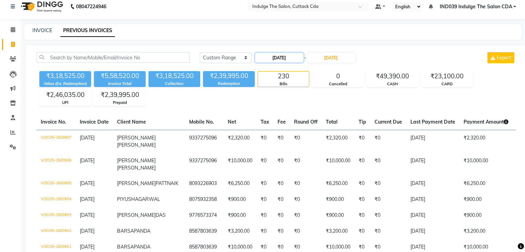
click at [272, 58] on input "01-07-2025" at bounding box center [279, 58] width 48 height 10
select select "7"
select select "2025"
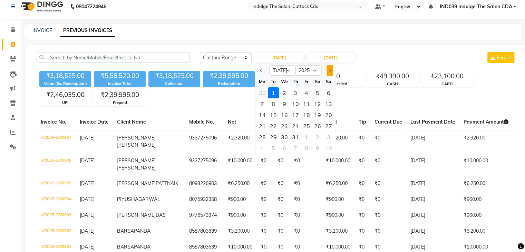
click at [329, 71] on button "Next month" at bounding box center [330, 70] width 6 height 11
select select "8"
click at [305, 91] on div "1" at bounding box center [306, 92] width 11 height 11
type input "01-08-2025"
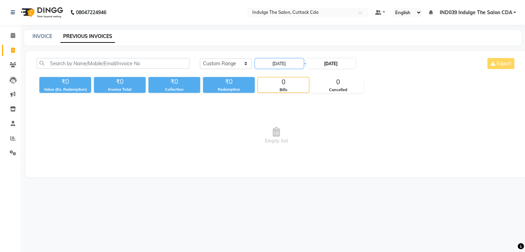
scroll to position [0, 0]
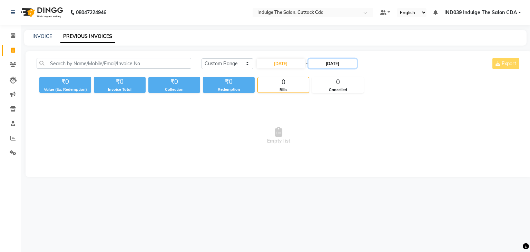
click at [328, 64] on input "31-07-2025" at bounding box center [333, 64] width 48 height 10
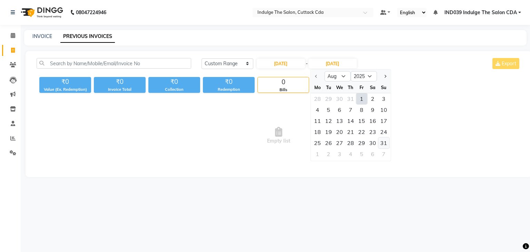
click at [383, 141] on div "31" at bounding box center [383, 142] width 11 height 11
type input "31-08-2025"
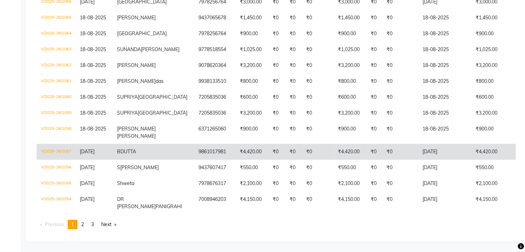
scroll to position [1885, 0]
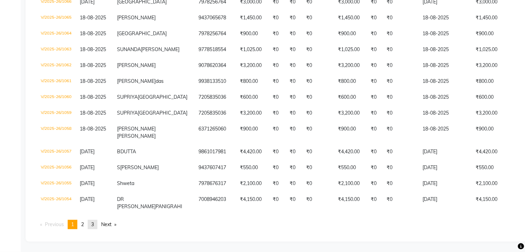
click at [93, 224] on span "3" at bounding box center [92, 224] width 3 height 6
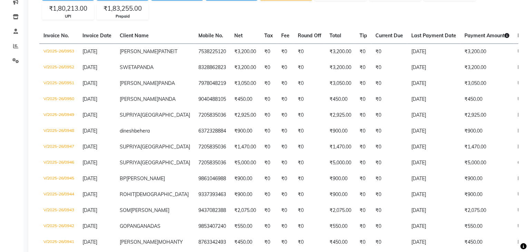
scroll to position [0, 0]
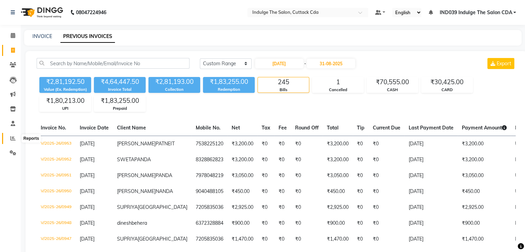
click at [11, 137] on icon at bounding box center [12, 138] width 5 height 5
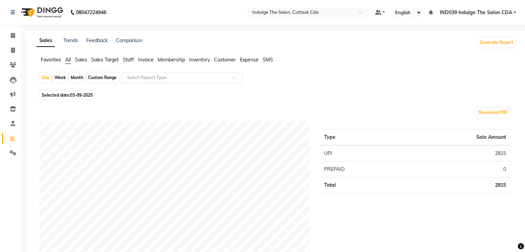
click at [146, 78] on input "text" at bounding box center [175, 77] width 99 height 7
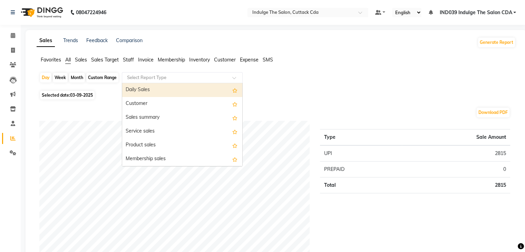
click at [161, 92] on div "Daily Sales" at bounding box center [182, 90] width 120 height 14
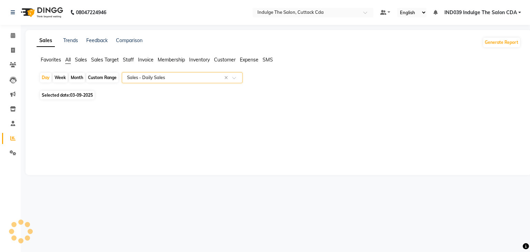
select select "full_report"
select select "csv"
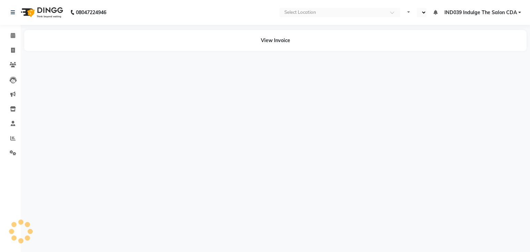
select select "en"
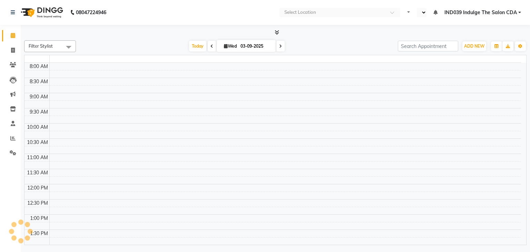
select select "en"
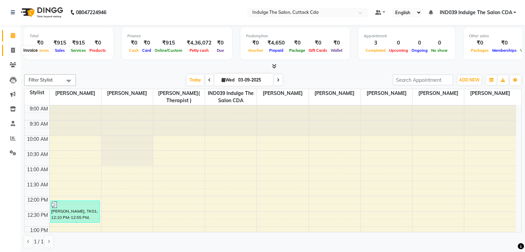
click at [12, 49] on icon at bounding box center [13, 50] width 4 height 5
select select "service"
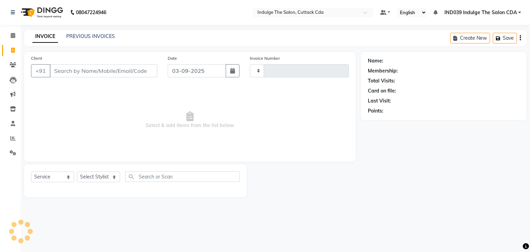
type input "1164"
select select "7297"
click at [94, 72] on input "Client" at bounding box center [104, 70] width 108 height 13
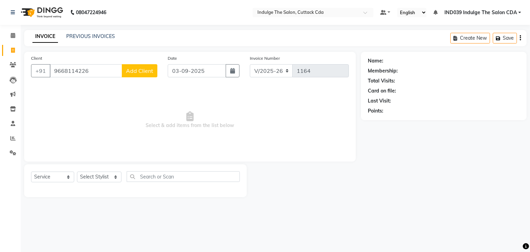
type input "9668114226"
click at [142, 73] on span "Add Client" at bounding box center [139, 70] width 27 height 7
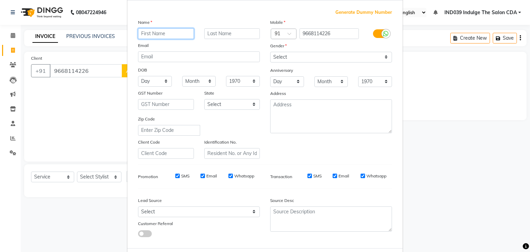
scroll to position [70, 0]
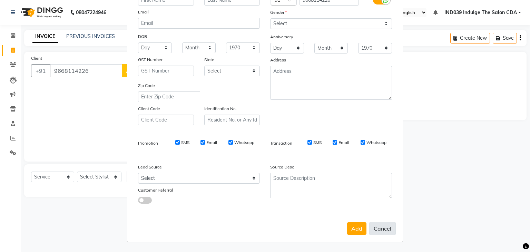
click at [381, 229] on button "Cancel" at bounding box center [382, 228] width 27 height 13
select select
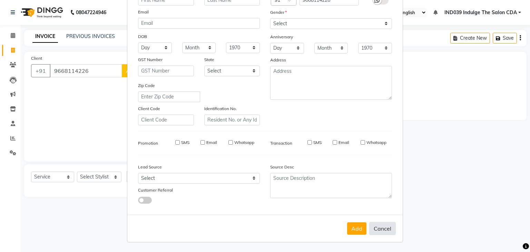
select select
checkbox input "false"
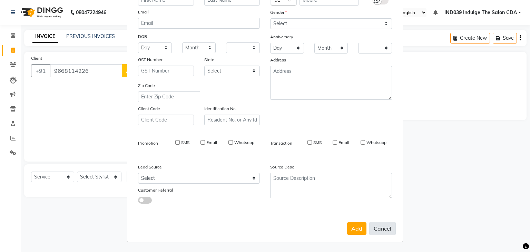
checkbox input "false"
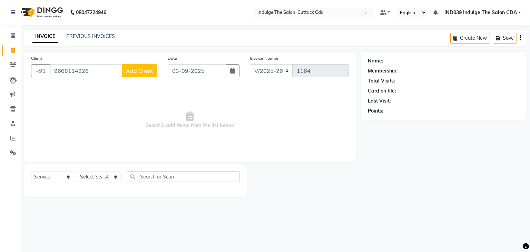
click at [144, 70] on span "Add Client" at bounding box center [139, 70] width 27 height 7
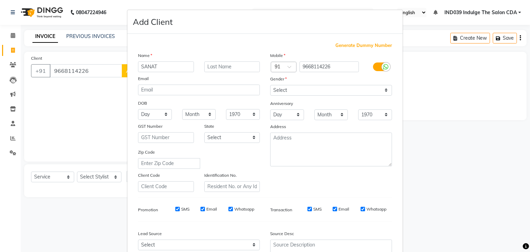
type input "SANAT"
click at [314, 91] on select "Select Male Female Other Prefer Not To Say" at bounding box center [331, 90] width 122 height 11
select select "male"
click at [270, 85] on select "Select Male Female Other Prefer Not To Say" at bounding box center [331, 90] width 122 height 11
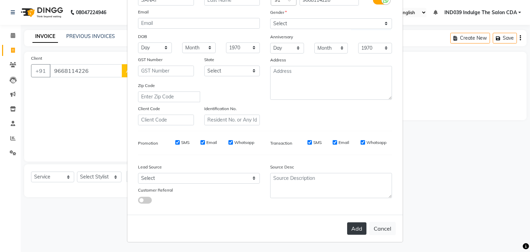
click at [358, 228] on button "Add" at bounding box center [356, 228] width 19 height 12
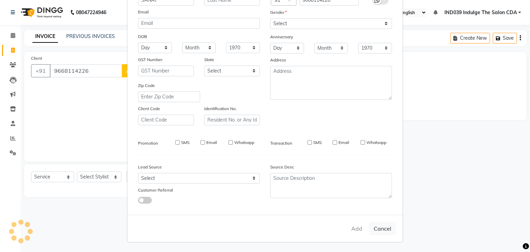
select select
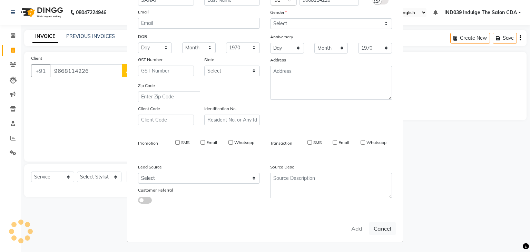
select select
checkbox input "false"
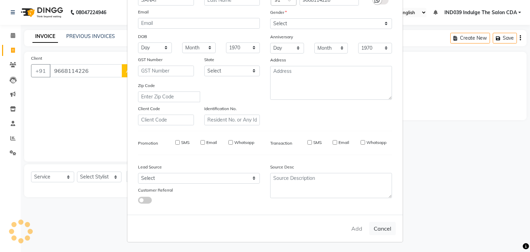
checkbox input "false"
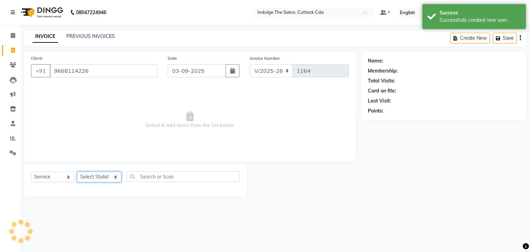
click at [90, 177] on select "Select Stylist Ajay Sethy( Therapist ) GOURAHARI BARIK IND039 Indulge The Salon…" at bounding box center [99, 177] width 45 height 11
select select "86601"
click at [77, 172] on select "Select Stylist Ajay Sethy( Therapist ) GOURAHARI BARIK IND039 Indulge The Salon…" at bounding box center [99, 177] width 45 height 11
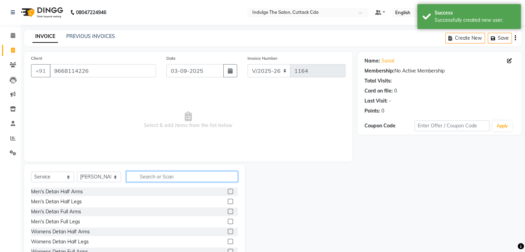
click at [155, 176] on input "text" at bounding box center [181, 176] width 111 height 11
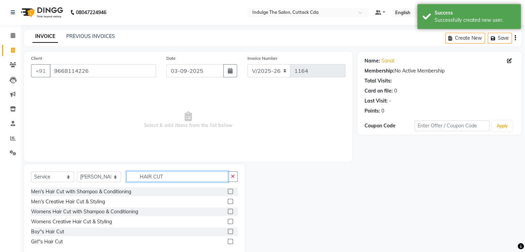
type input "HAIR CUT"
click at [227, 192] on div "Men's Hair Cut with Shampoo & Conditioning" at bounding box center [134, 191] width 207 height 9
click at [230, 192] on label at bounding box center [230, 191] width 5 height 5
click at [230, 192] on input "checkbox" at bounding box center [230, 192] width 4 height 4
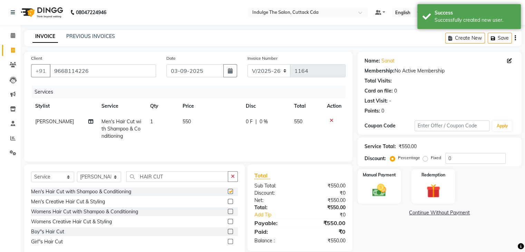
scroll to position [16, 0]
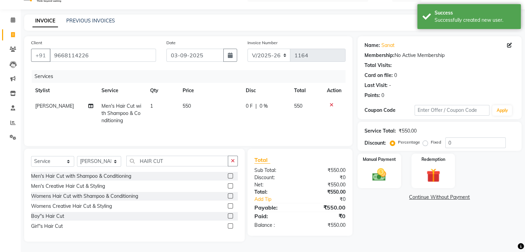
checkbox input "false"
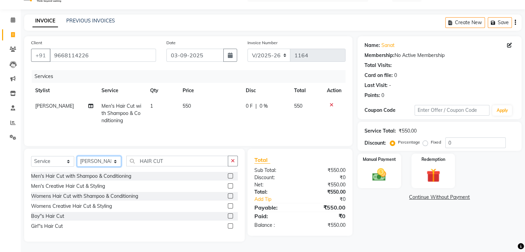
click at [98, 161] on select "Select Stylist Ajay Sethy( Therapist ) GOURAHARI BARIK IND039 Indulge The Salon…" at bounding box center [99, 161] width 44 height 11
select select "63737"
click at [77, 156] on select "Select Stylist Ajay Sethy( Therapist ) GOURAHARI BARIK IND039 Indulge The Salon…" at bounding box center [99, 161] width 44 height 11
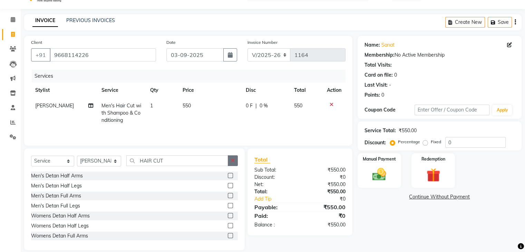
click at [230, 163] on button "button" at bounding box center [233, 160] width 10 height 11
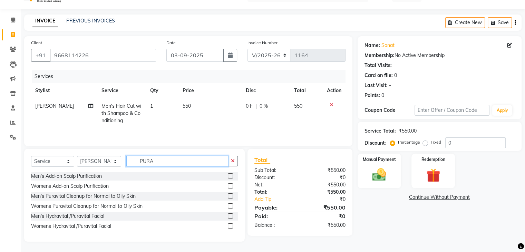
scroll to position [10, 0]
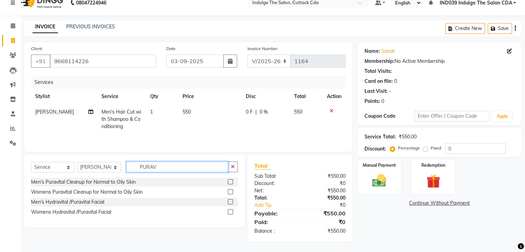
type input "PURAV"
click at [229, 201] on label at bounding box center [230, 201] width 5 height 5
click at [229, 201] on input "checkbox" at bounding box center [230, 202] width 4 height 4
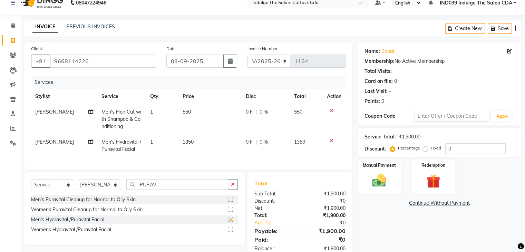
checkbox input "false"
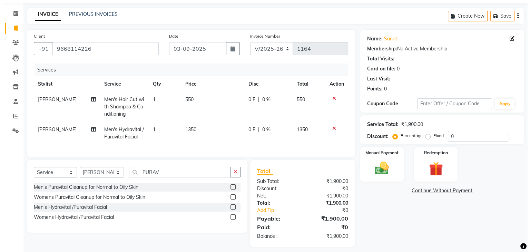
scroll to position [33, 0]
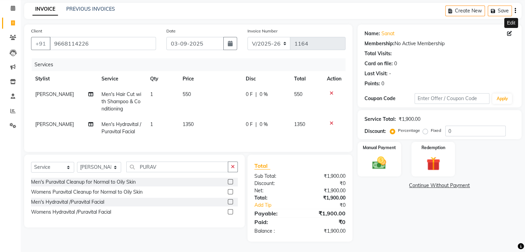
click at [510, 31] on icon at bounding box center [509, 33] width 5 height 5
select select "male"
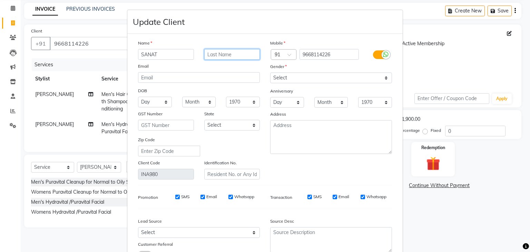
click at [216, 53] on input "text" at bounding box center [232, 54] width 56 height 11
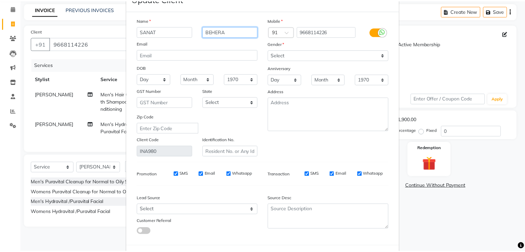
scroll to position [58, 0]
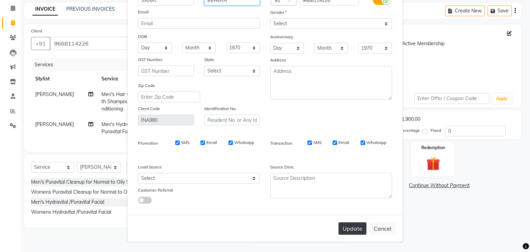
type input "BEHERA"
click at [350, 230] on button "Update" at bounding box center [353, 228] width 28 height 12
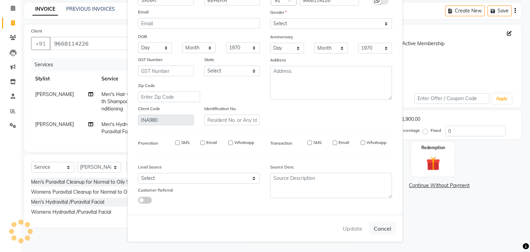
select select
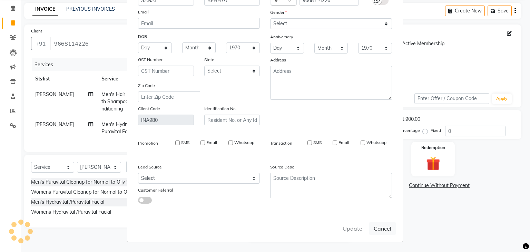
select select
checkbox input "false"
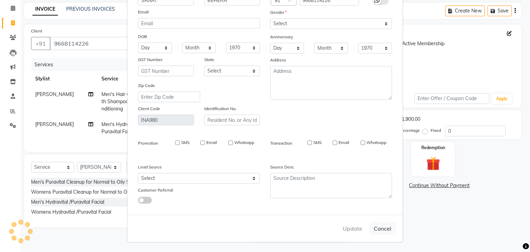
checkbox input "false"
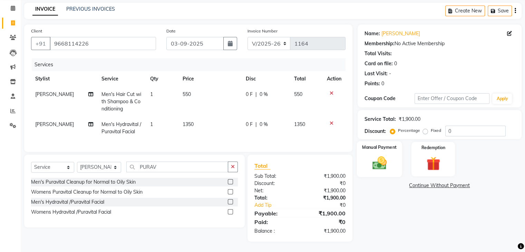
click at [382, 155] on img at bounding box center [379, 163] width 23 height 17
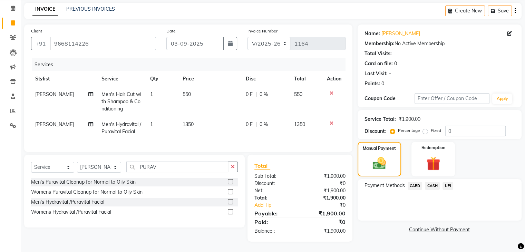
click at [447, 182] on span "UPI" at bounding box center [448, 186] width 11 height 8
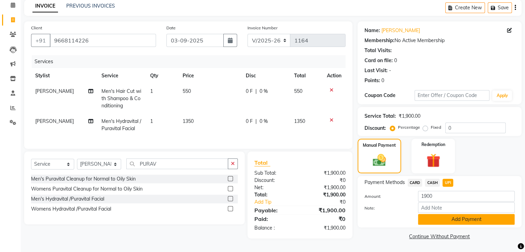
click at [497, 217] on button "Add Payment" at bounding box center [466, 219] width 97 height 11
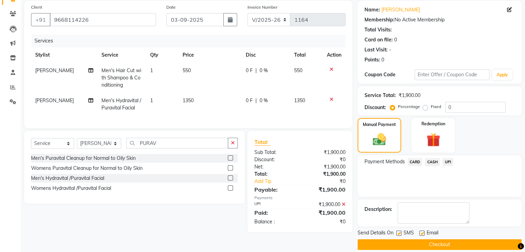
scroll to position [59, 0]
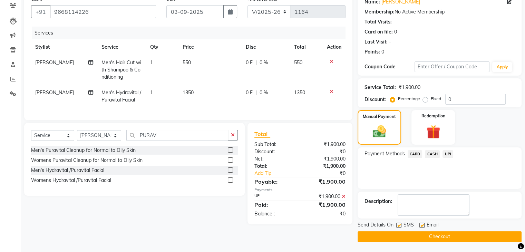
click at [490, 234] on button "Checkout" at bounding box center [440, 236] width 164 height 11
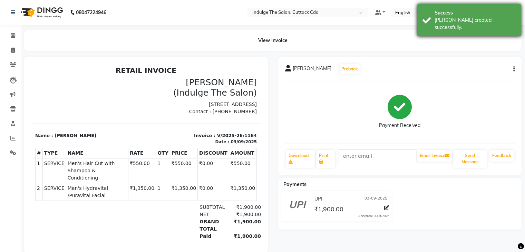
click at [465, 10] on div "Success" at bounding box center [475, 12] width 81 height 7
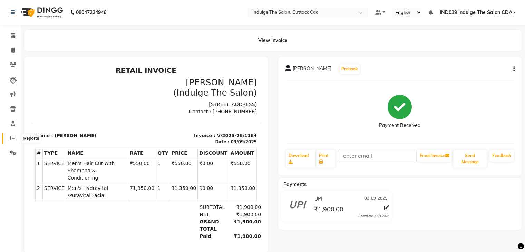
click at [9, 141] on span at bounding box center [13, 139] width 12 height 8
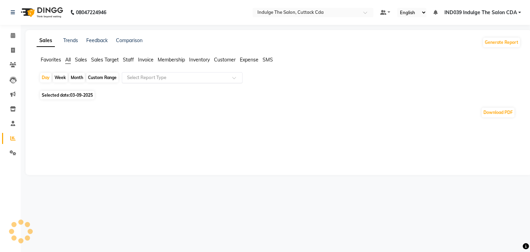
click at [133, 77] on input "text" at bounding box center [175, 77] width 99 height 7
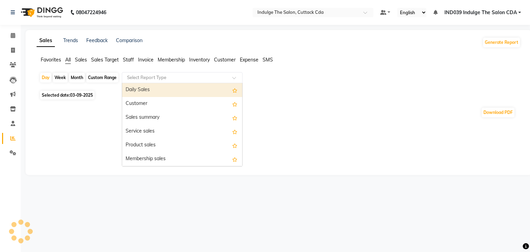
click at [139, 89] on div "Daily Sales" at bounding box center [182, 90] width 120 height 14
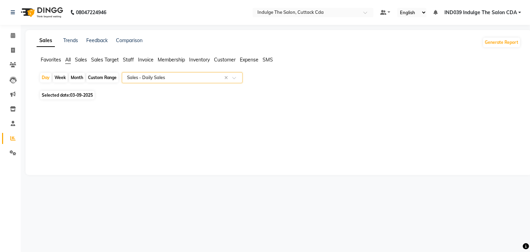
select select "full_report"
select select "csv"
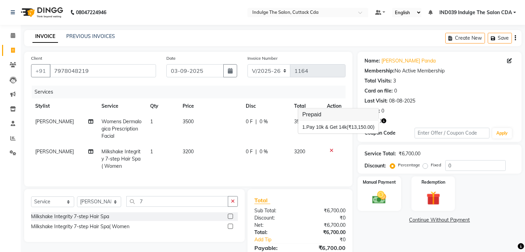
select select "7297"
select select "service"
select select "87394"
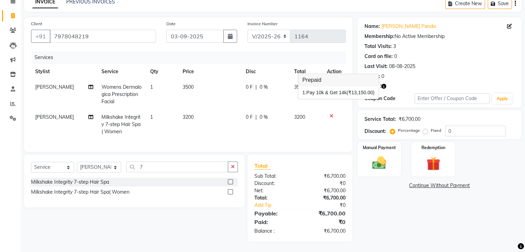
click at [385, 86] on icon "button" at bounding box center [384, 86] width 5 height 5
click at [433, 156] on img at bounding box center [433, 164] width 23 height 18
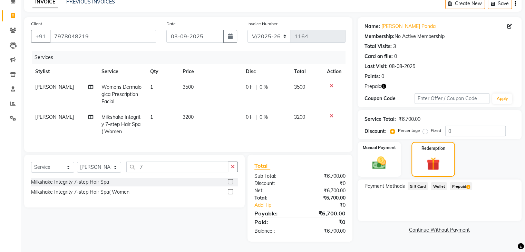
click at [459, 184] on span "Prepaid 1" at bounding box center [461, 186] width 22 height 8
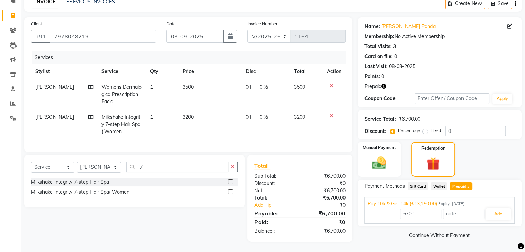
scroll to position [40, 0]
click at [495, 208] on button "Add" at bounding box center [498, 214] width 25 height 12
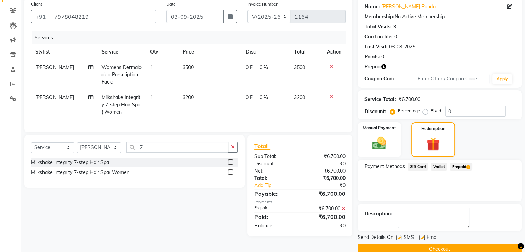
scroll to position [67, 0]
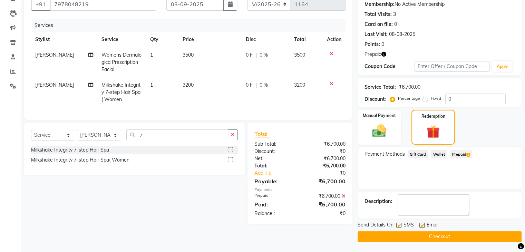
click at [479, 236] on button "Checkout" at bounding box center [440, 236] width 164 height 11
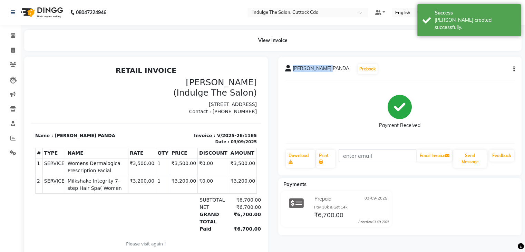
drag, startPoint x: 293, startPoint y: 68, endPoint x: 337, endPoint y: 74, distance: 43.9
click at [337, 74] on div "[PERSON_NAME] PANDA Prebook" at bounding box center [331, 69] width 93 height 11
copy span "[PERSON_NAME] PANDA"
drag, startPoint x: 11, startPoint y: 49, endPoint x: 30, endPoint y: 53, distance: 20.0
click at [11, 49] on icon at bounding box center [13, 50] width 4 height 5
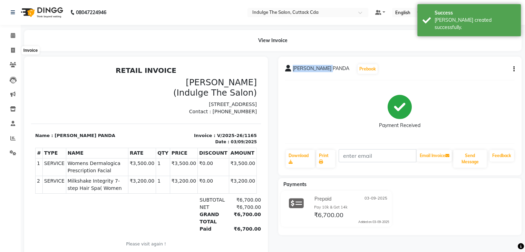
select select "service"
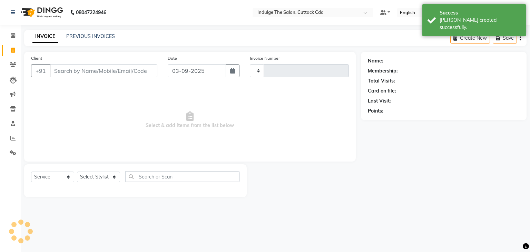
type input "1166"
select select "7297"
click at [91, 73] on input "Client" at bounding box center [104, 70] width 108 height 13
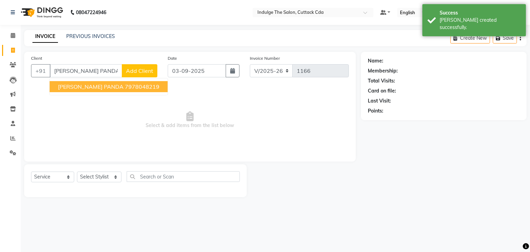
click at [108, 86] on button "[PERSON_NAME] PANDA 7978048219" at bounding box center [109, 86] width 118 height 11
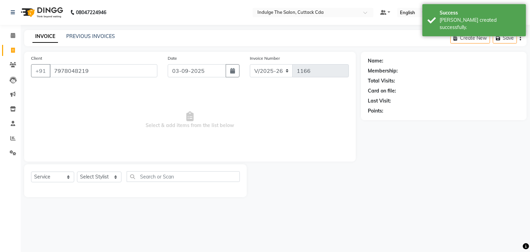
type input "7978048219"
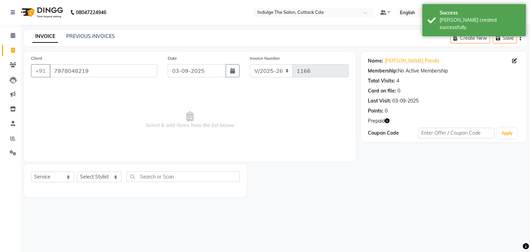
click at [389, 120] on icon "button" at bounding box center [387, 120] width 5 height 5
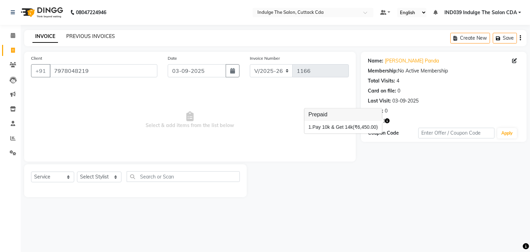
click at [81, 35] on link "PREVIOUS INVOICES" at bounding box center [90, 36] width 49 height 6
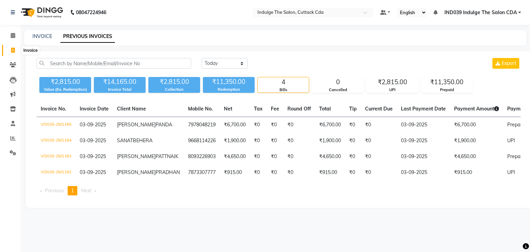
click at [12, 51] on icon at bounding box center [13, 50] width 4 height 5
select select "service"
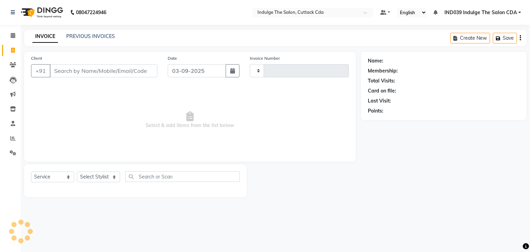
type input "1166"
select select "7297"
click at [85, 36] on link "PREVIOUS INVOICES" at bounding box center [90, 36] width 49 height 6
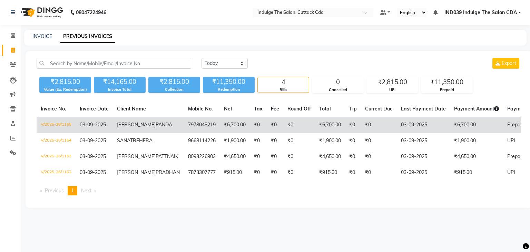
click at [64, 125] on td "V/2025-26/1165" at bounding box center [56, 125] width 39 height 16
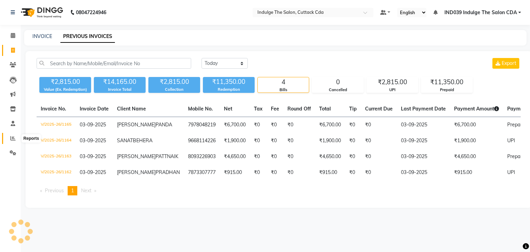
click at [12, 136] on icon at bounding box center [12, 138] width 5 height 5
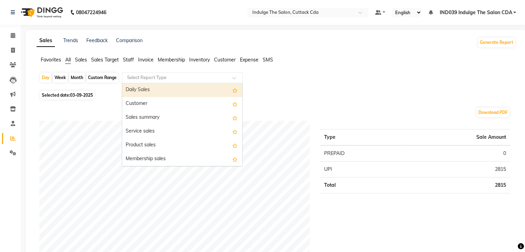
click at [175, 78] on input "text" at bounding box center [175, 77] width 99 height 7
click at [177, 91] on div "Daily Sales" at bounding box center [182, 90] width 120 height 14
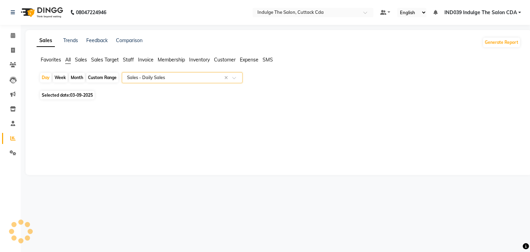
select select "full_report"
select select "csv"
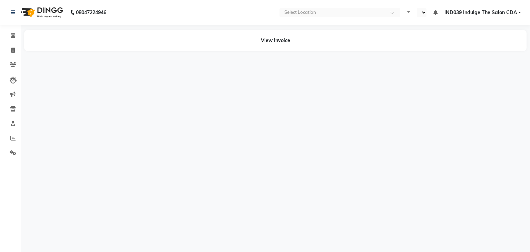
select select "en"
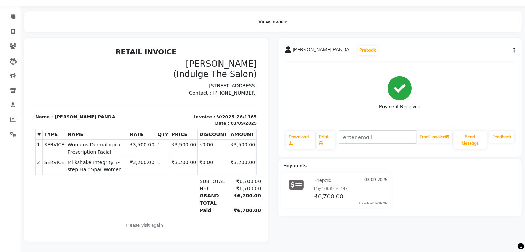
scroll to position [23, 0]
